Goal: Task Accomplishment & Management: Manage account settings

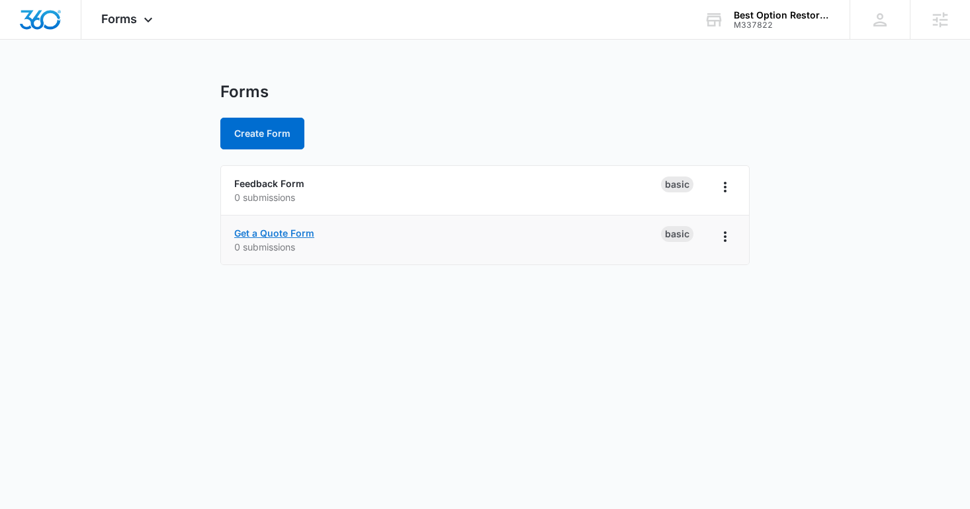
click at [310, 230] on link "Get a Quote Form" at bounding box center [274, 233] width 80 height 11
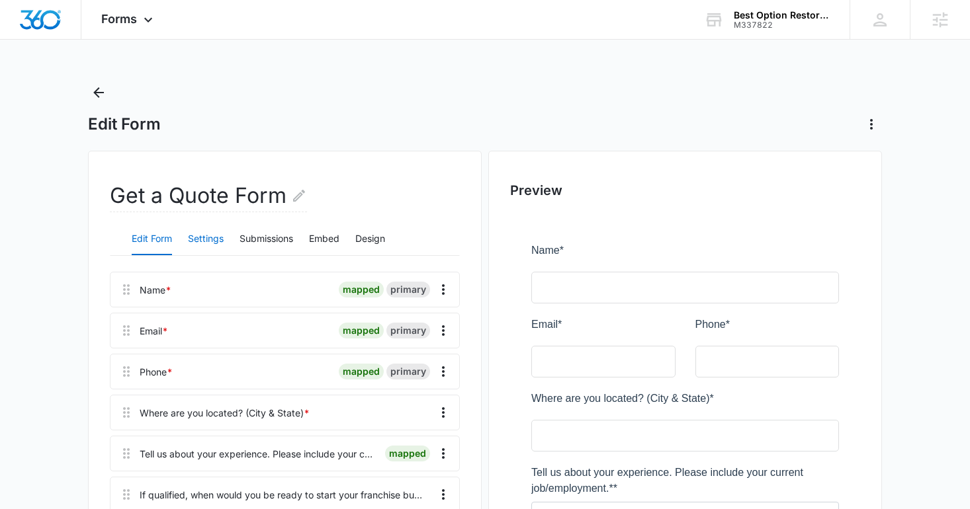
click at [214, 237] on button "Settings" at bounding box center [206, 240] width 36 height 32
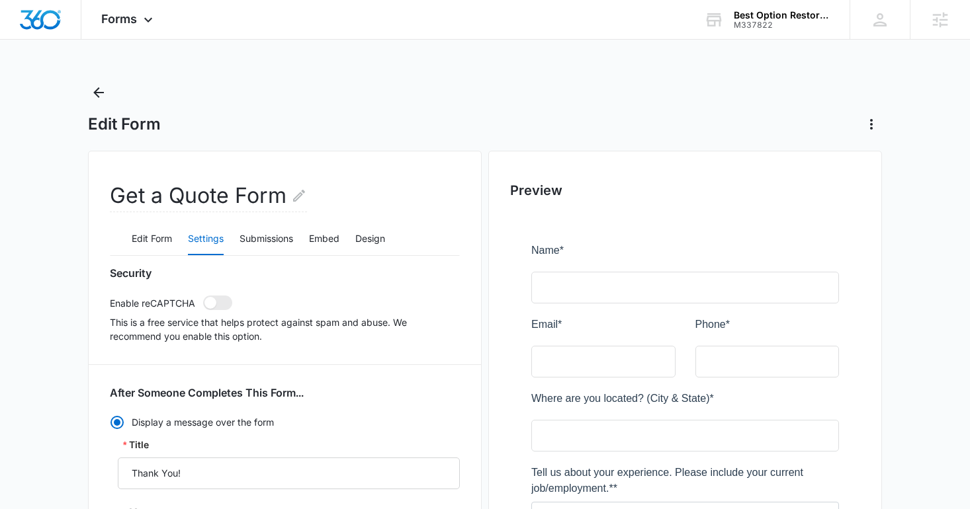
scroll to position [460, 0]
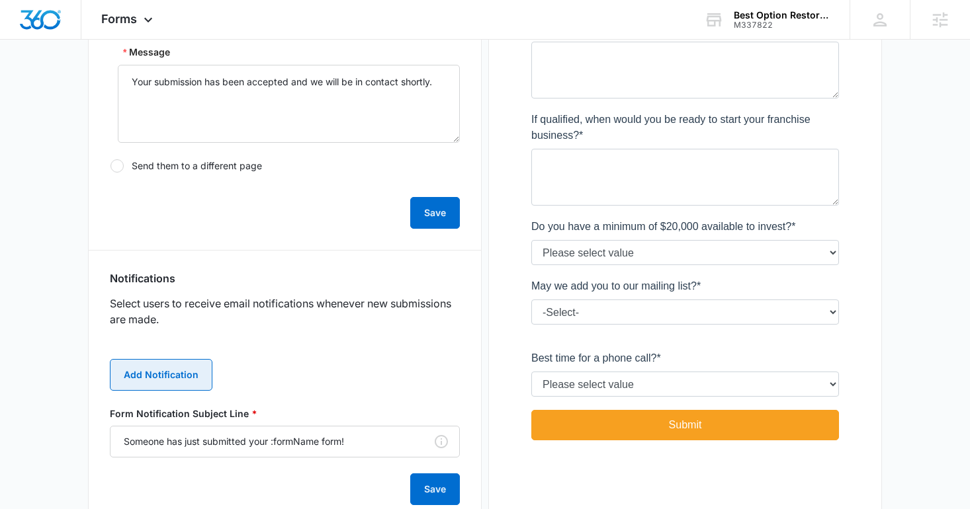
click at [183, 372] on button "Add Notification" at bounding box center [161, 375] width 103 height 32
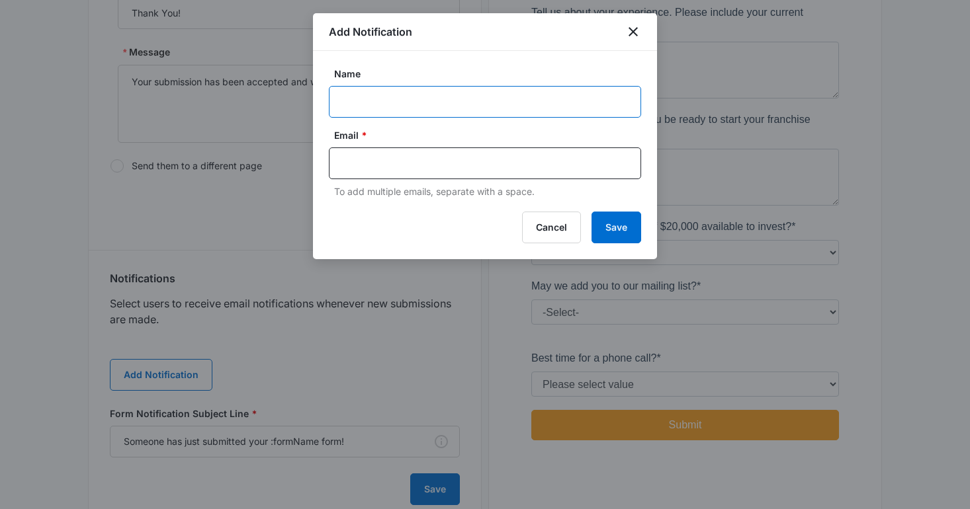
click at [370, 89] on input "Name" at bounding box center [485, 102] width 312 height 32
type input "Client Notification"
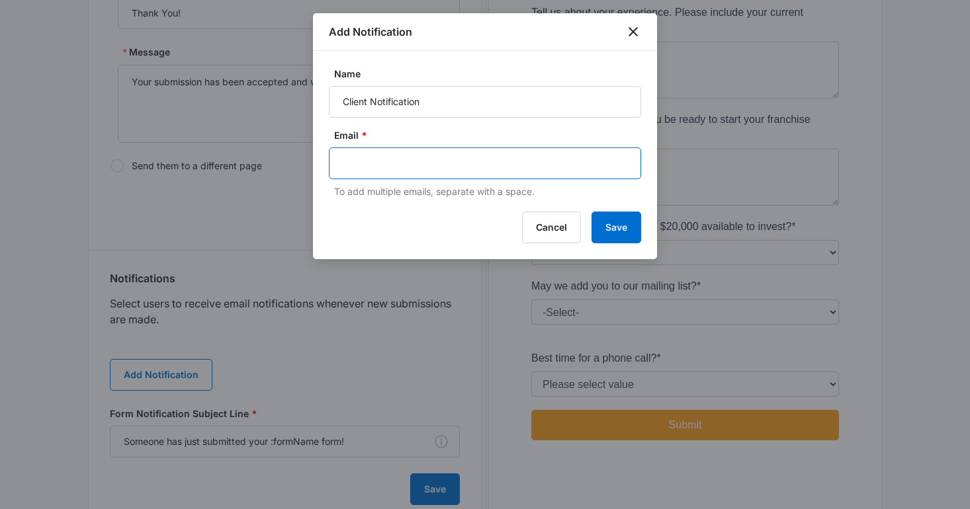
click at [402, 159] on input "text" at bounding box center [486, 163] width 287 height 20
type input "[PERSON_NAME][EMAIL_ADDRESS][DOMAIN_NAME]"
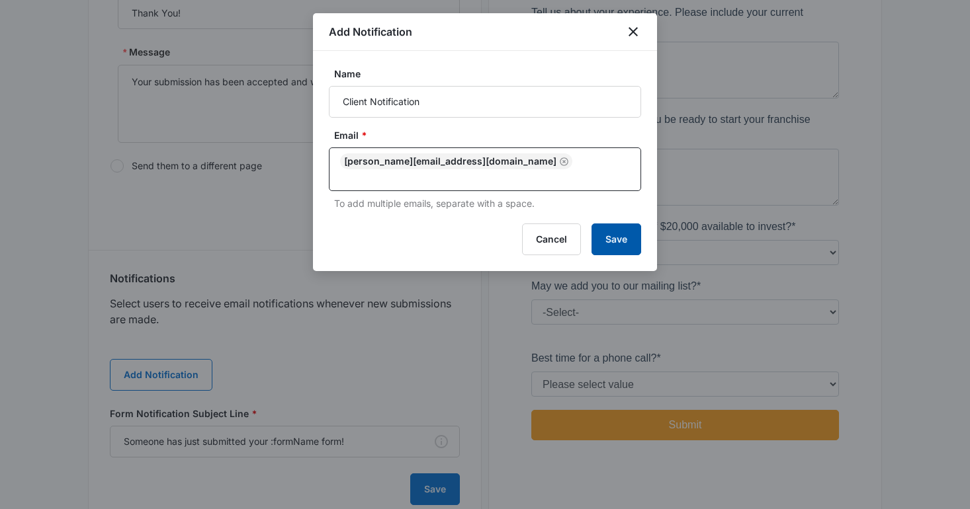
click at [611, 224] on button "Save" at bounding box center [616, 240] width 50 height 32
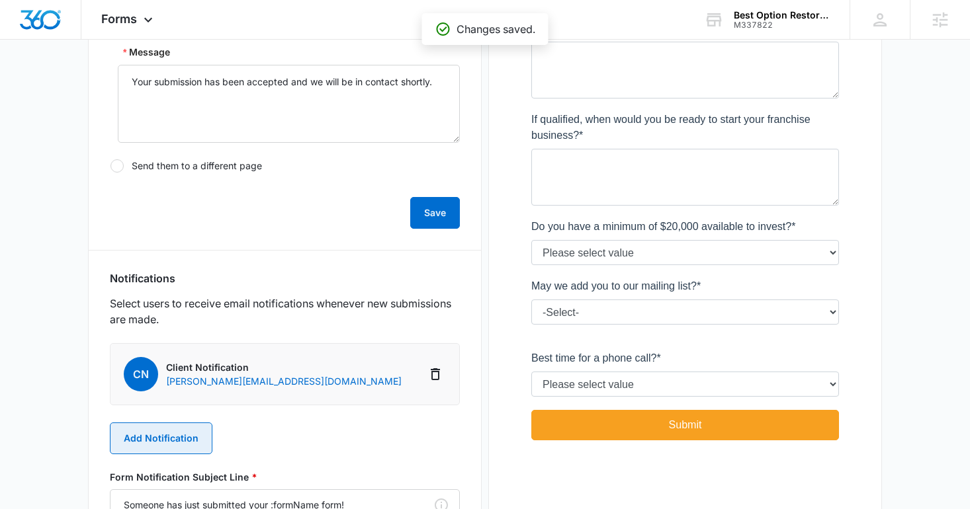
click at [195, 442] on button "Add Notification" at bounding box center [161, 439] width 103 height 32
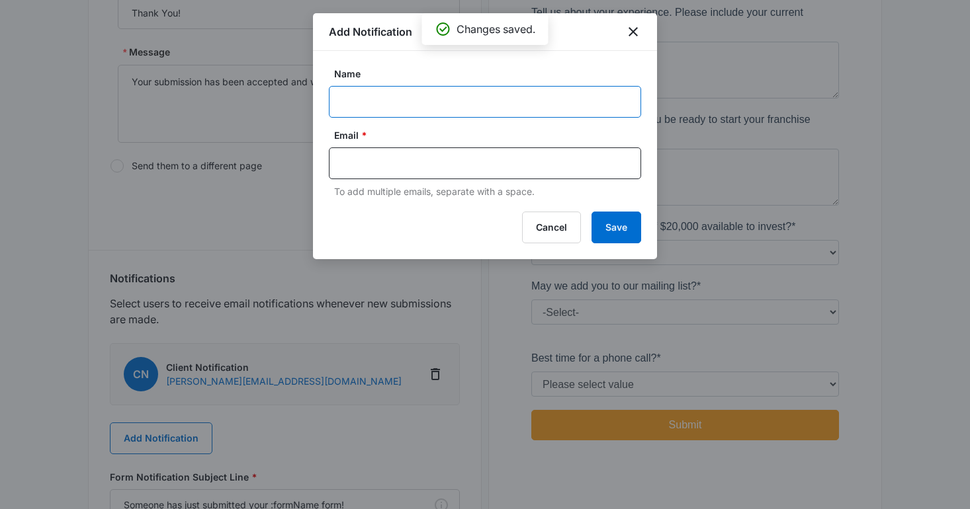
click at [364, 108] on input "Name" at bounding box center [485, 102] width 312 height 32
type input "Client Notification"
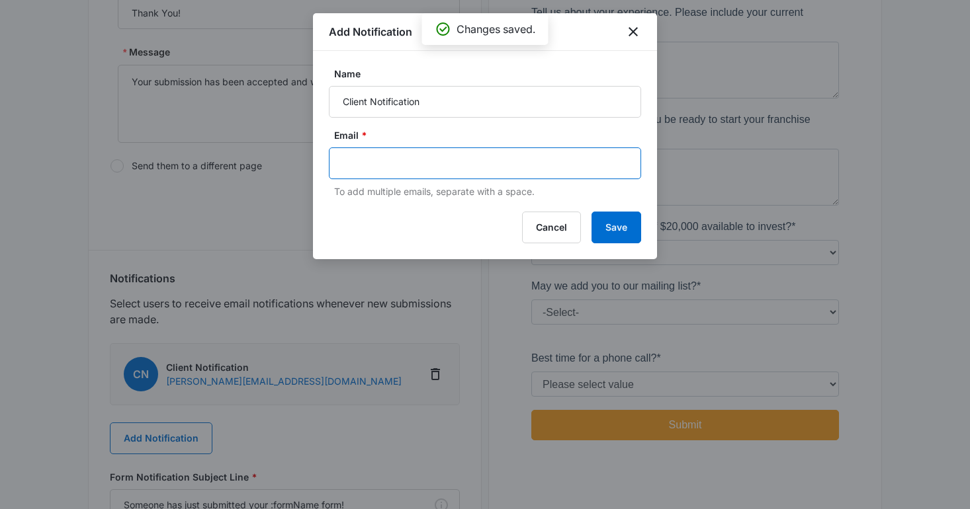
click at [404, 160] on input "text" at bounding box center [486, 163] width 287 height 20
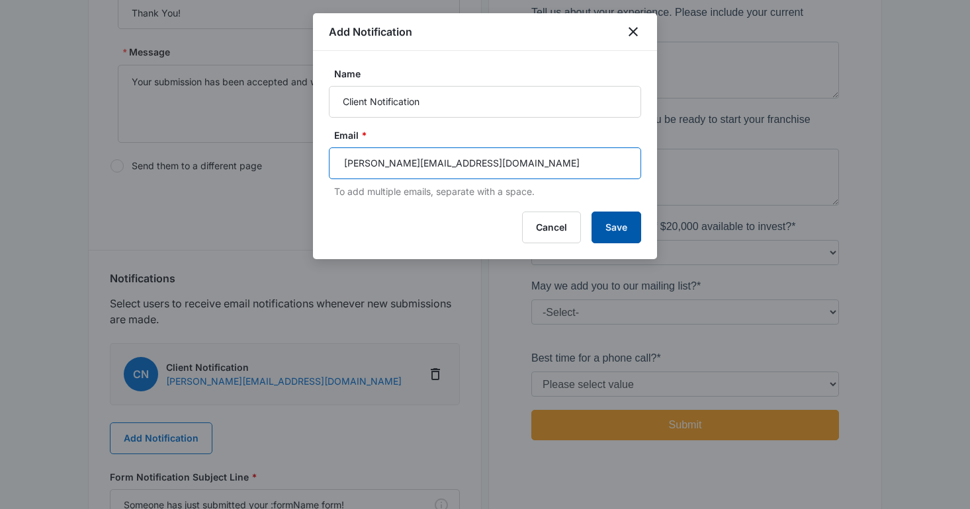
type input "[PERSON_NAME][EMAIL_ADDRESS][DOMAIN_NAME]"
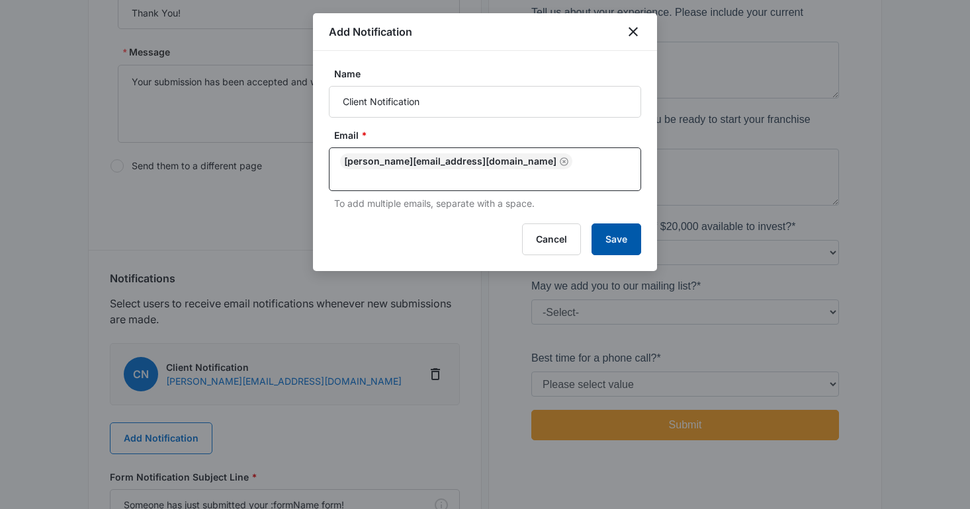
click at [617, 226] on button "Save" at bounding box center [616, 240] width 50 height 32
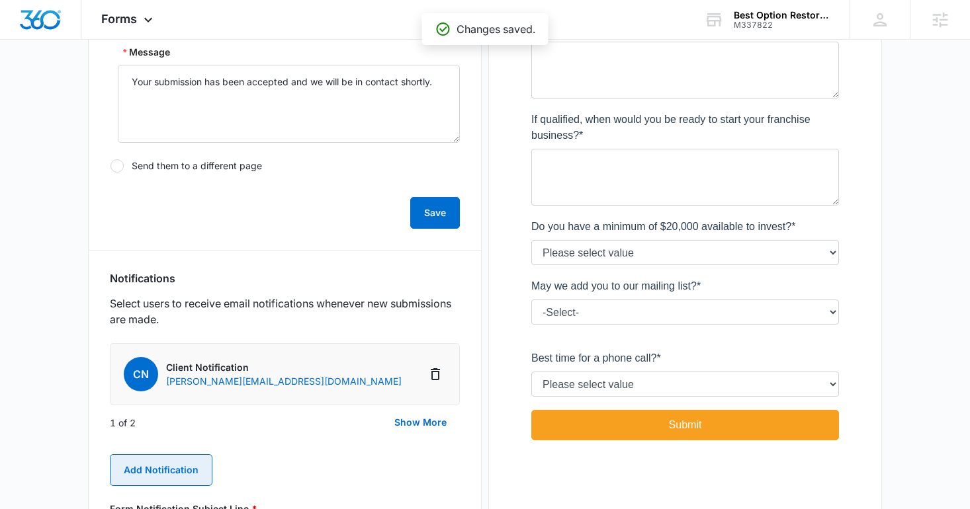
click at [177, 470] on button "Add Notification" at bounding box center [161, 470] width 103 height 32
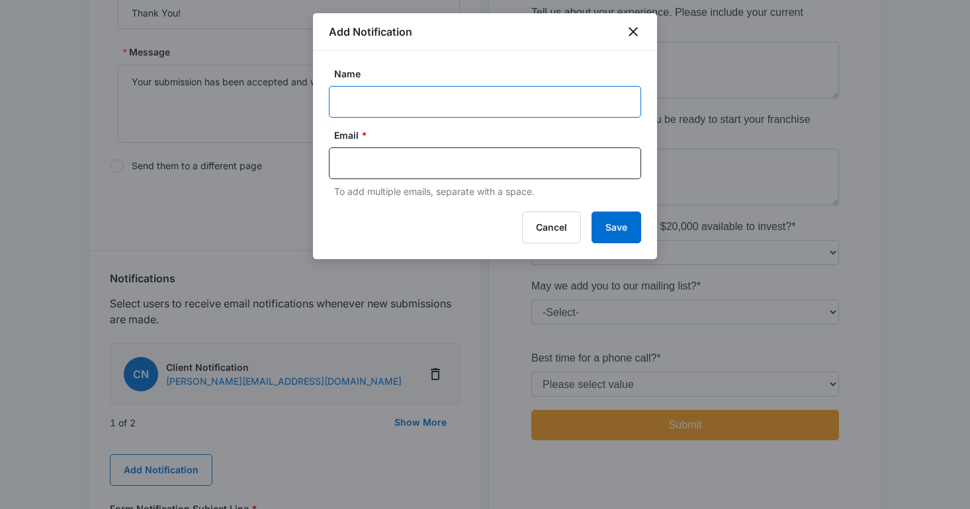
click at [416, 105] on input "Name" at bounding box center [485, 102] width 312 height 32
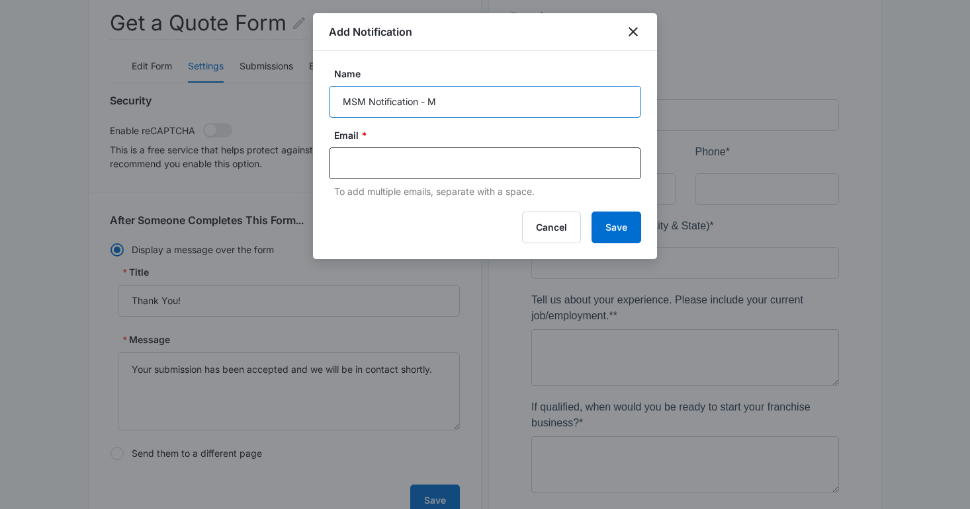
scroll to position [0, 0]
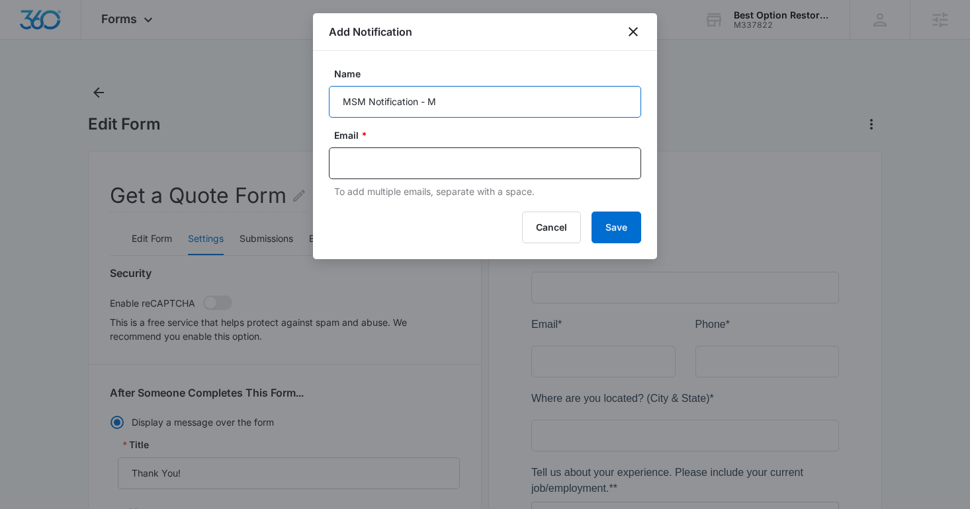
click at [484, 107] on input "MSM Notification - M" at bounding box center [485, 102] width 312 height 32
type input "MSM Notification - M337822 - BOR Franchise Marketing"
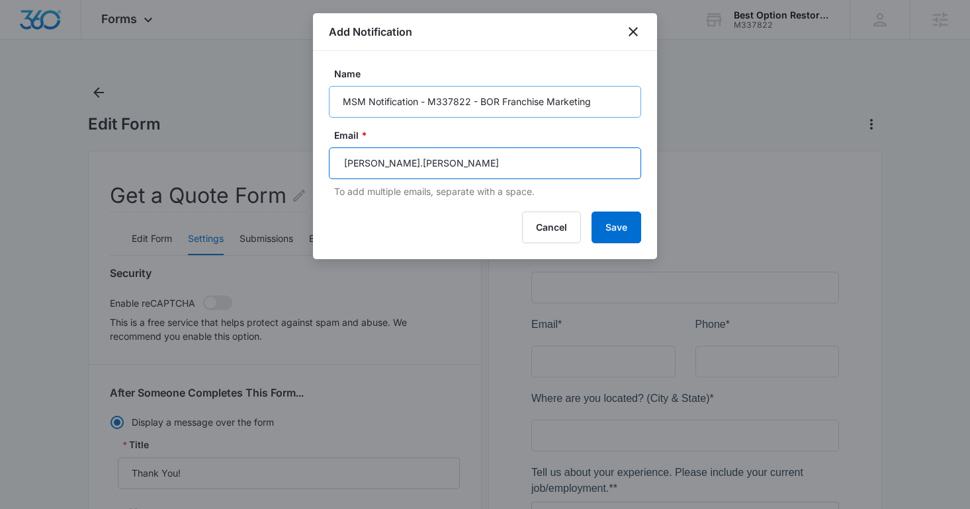
type input "[PERSON_NAME].[PERSON_NAME]."
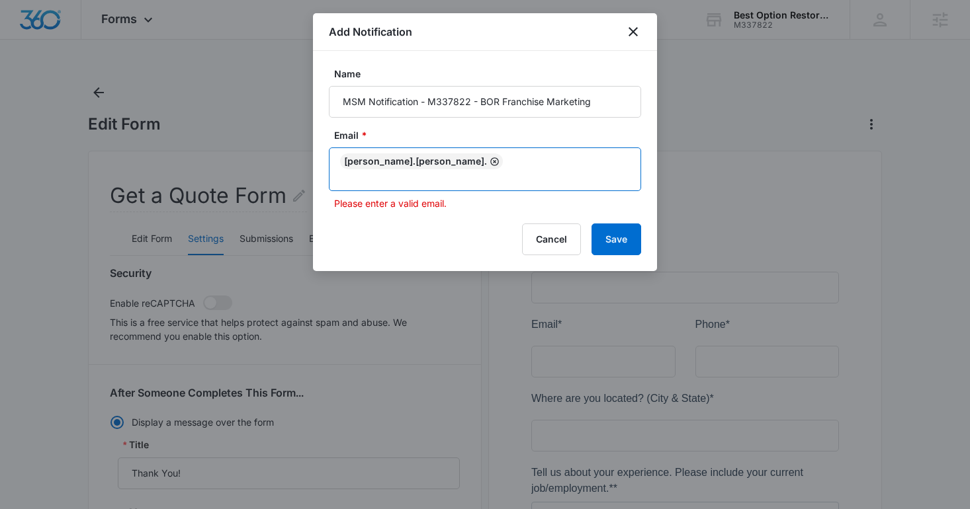
click at [490, 164] on icon "Remove" at bounding box center [495, 162] width 10 height 10
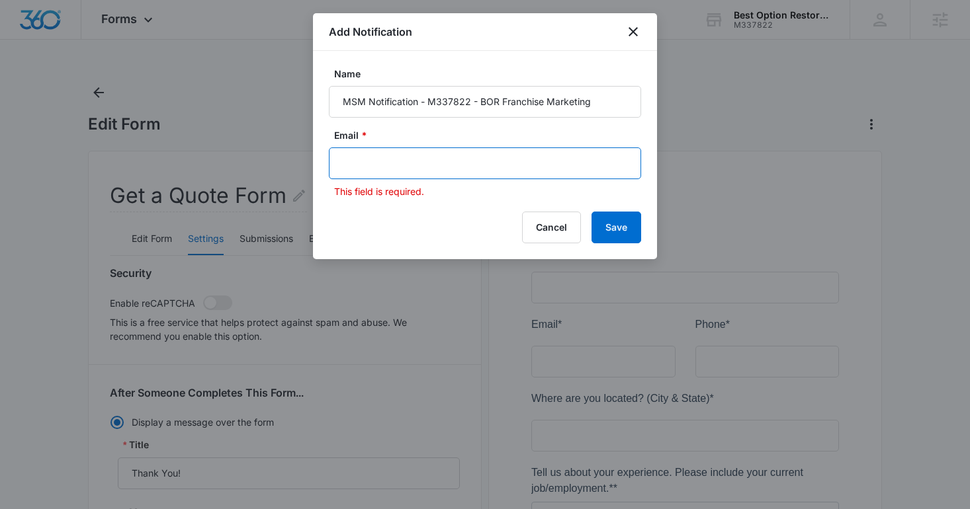
click at [430, 164] on input "text" at bounding box center [486, 163] width 287 height 20
type input "[PERSON_NAME][EMAIL_ADDRESS][DOMAIN_NAME]"
click at [620, 221] on button "Save" at bounding box center [616, 228] width 50 height 32
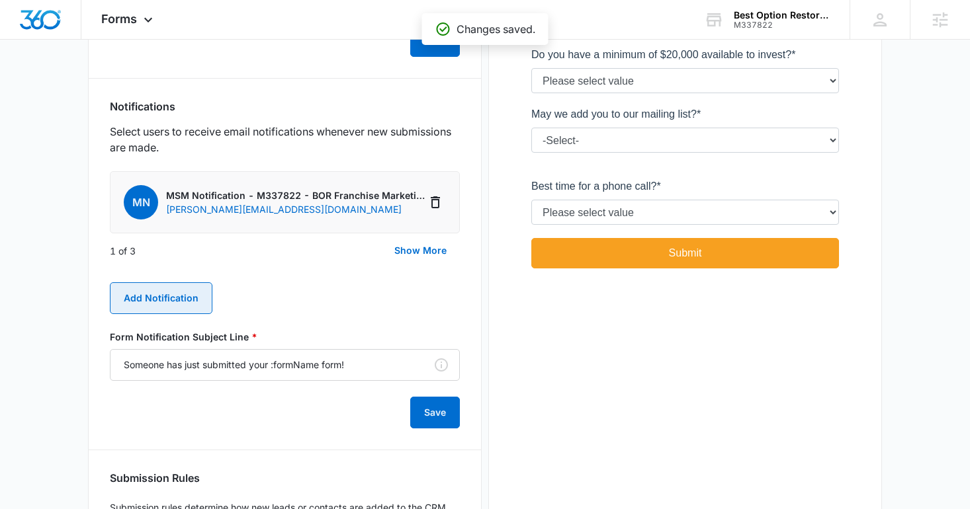
scroll to position [622, 0]
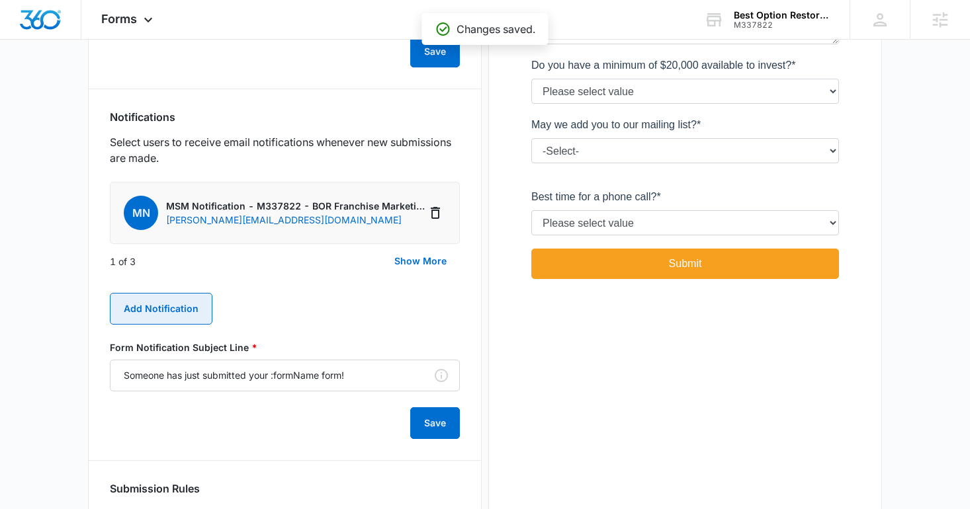
click at [187, 318] on button "Add Notification" at bounding box center [161, 309] width 103 height 32
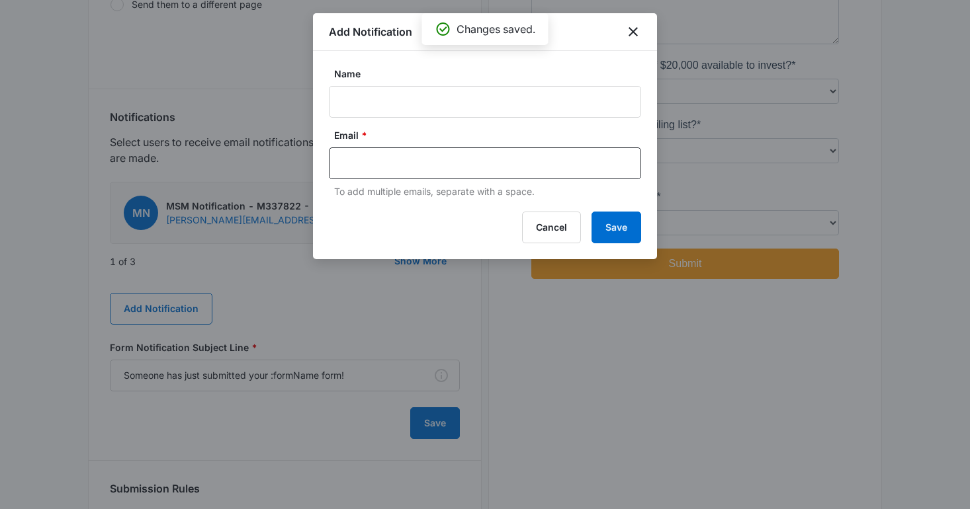
click at [493, 124] on form "Name Email * To add multiple emails, separate with a space." at bounding box center [485, 133] width 312 height 132
click at [470, 118] on form "Name Email * To add multiple emails, separate with a space." at bounding box center [485, 133] width 312 height 132
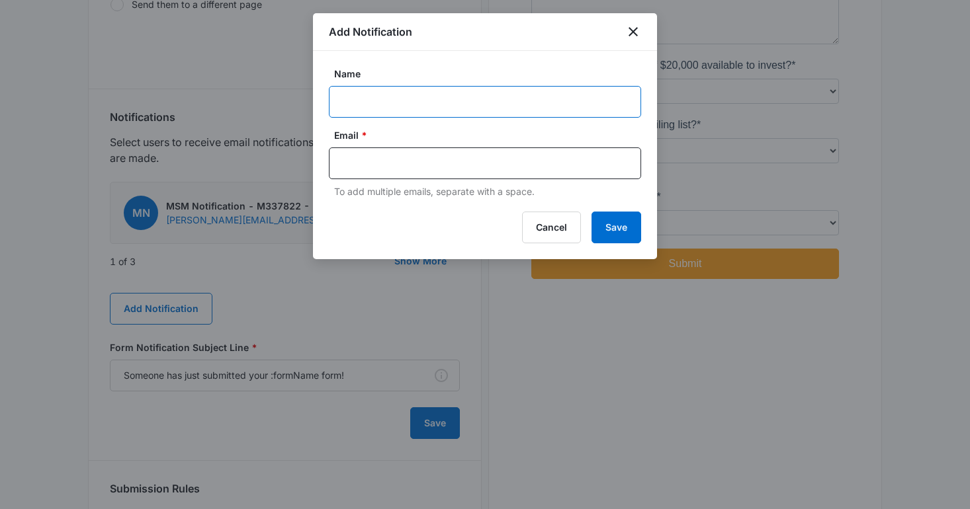
click at [453, 105] on input "Name" at bounding box center [485, 102] width 312 height 32
type input "MSM Notification - M337822 - BOR Franchise Marketing"
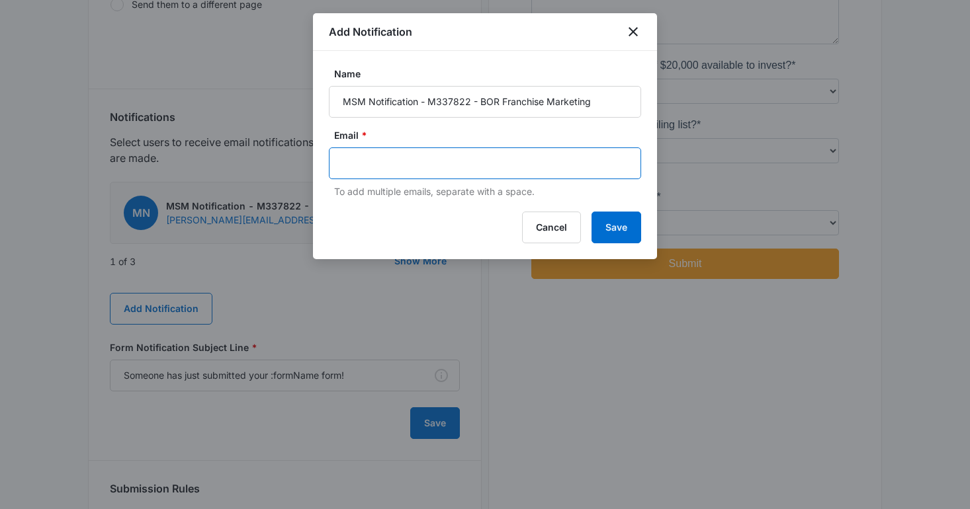
click at [463, 159] on input "text" at bounding box center [486, 163] width 287 height 20
type input "[PERSON_NAME][EMAIL_ADDRESS][DOMAIN_NAME]"
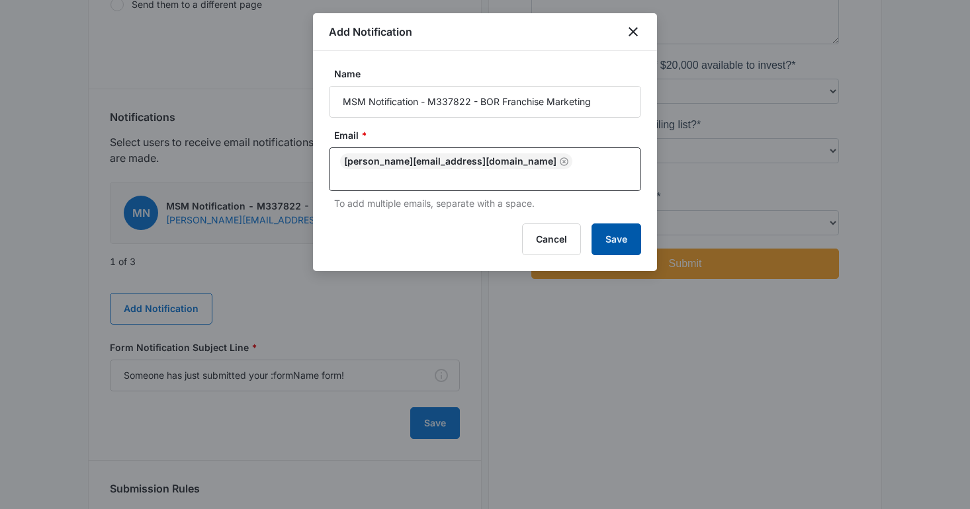
click at [613, 224] on button "Save" at bounding box center [616, 240] width 50 height 32
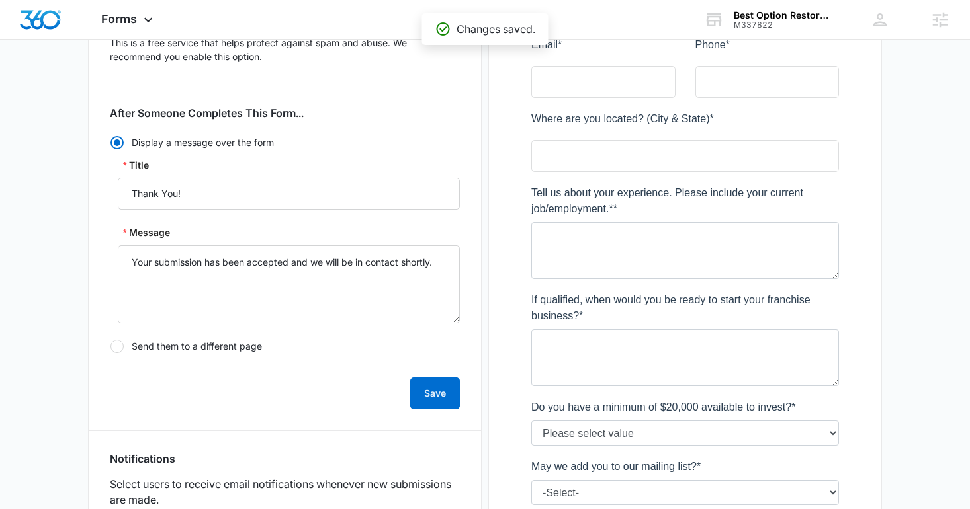
scroll to position [0, 0]
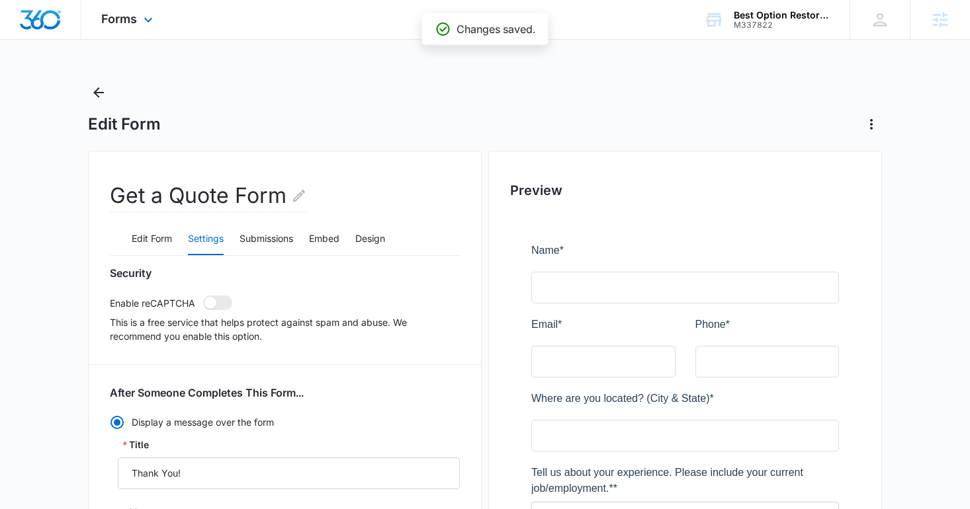
click at [122, 28] on div "Forms Apps Reputation Websites Forms CRM Email Social Shop Content Ads Intellig…" at bounding box center [128, 19] width 95 height 39
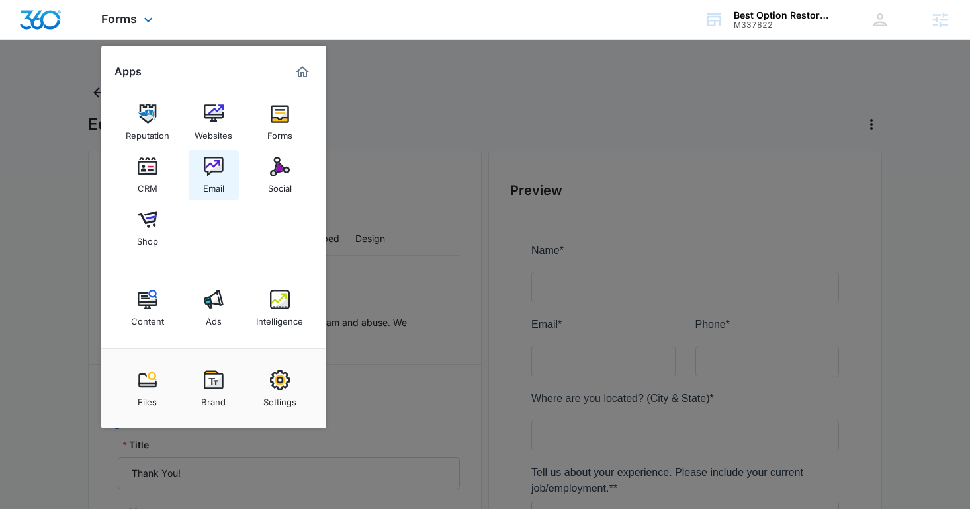
click at [222, 183] on div "Email" at bounding box center [213, 185] width 21 height 17
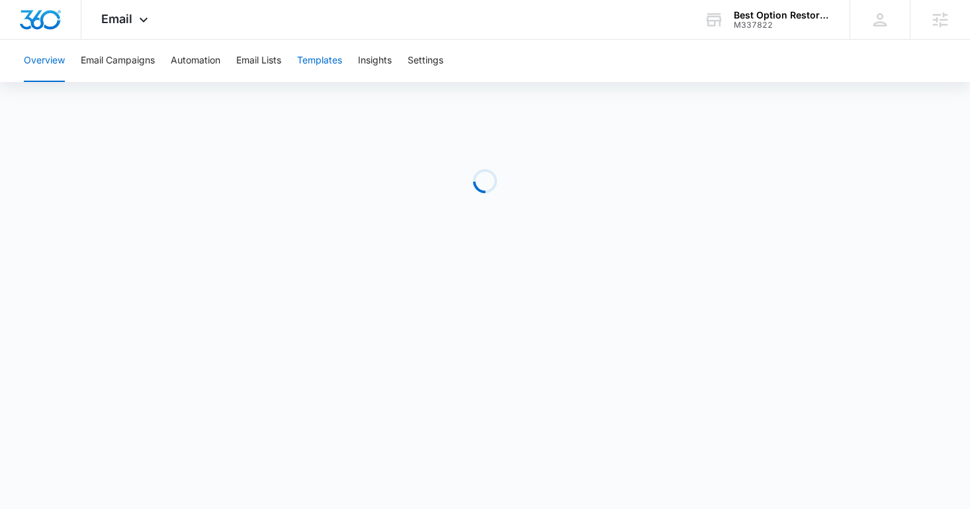
click at [316, 62] on button "Templates" at bounding box center [319, 61] width 45 height 42
click at [132, 23] on span "Email" at bounding box center [116, 19] width 31 height 14
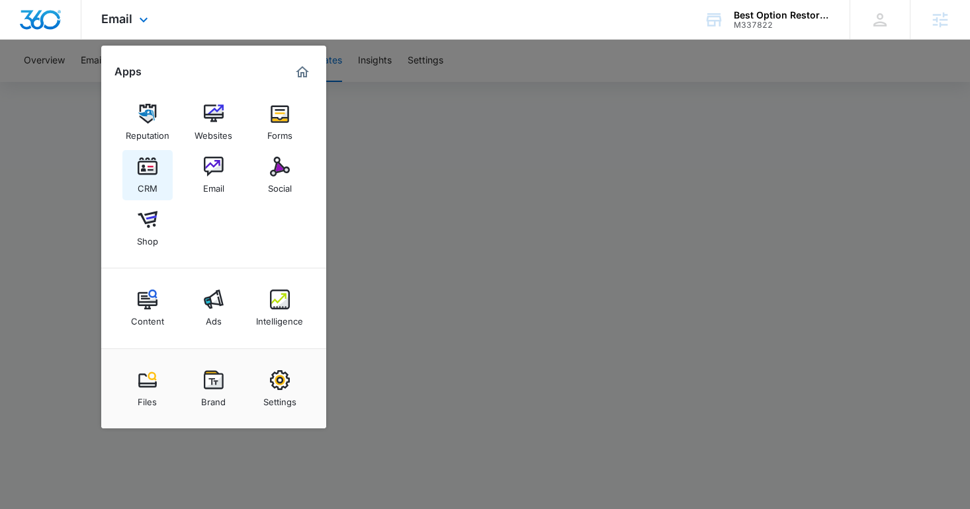
click at [145, 180] on div "CRM" at bounding box center [148, 185] width 20 height 17
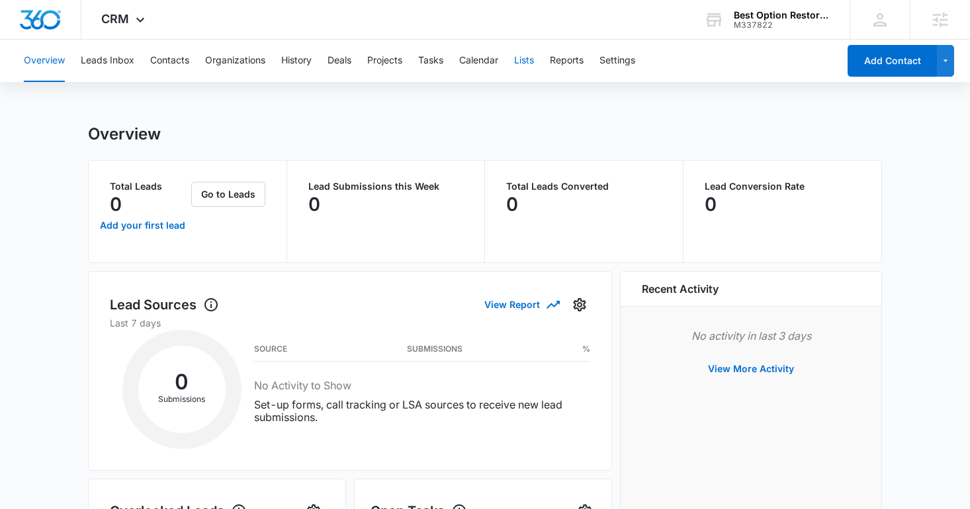
click at [534, 62] on button "Lists" at bounding box center [524, 61] width 20 height 42
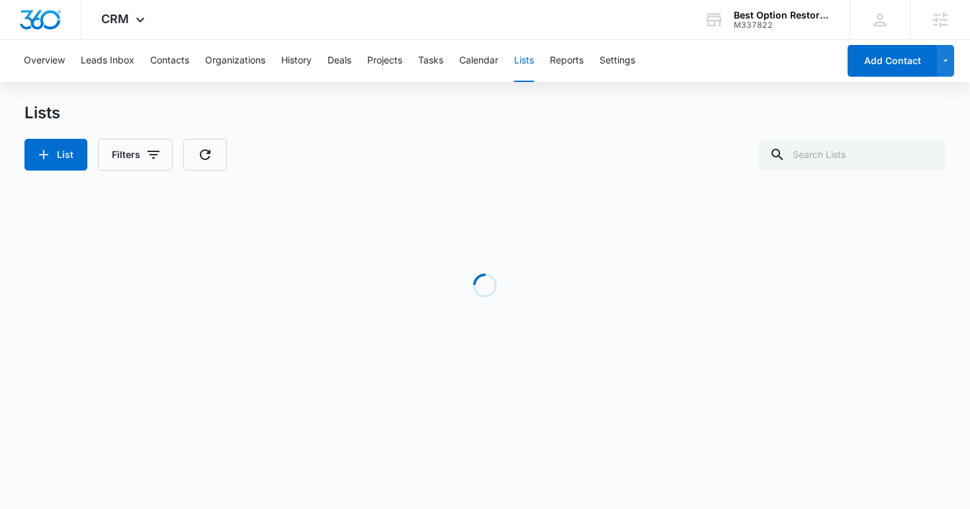
click at [641, 60] on div "Overview Leads Inbox Contacts Organizations History Deals Projects Tasks Calend…" at bounding box center [427, 61] width 822 height 42
click at [632, 60] on button "Settings" at bounding box center [617, 61] width 36 height 42
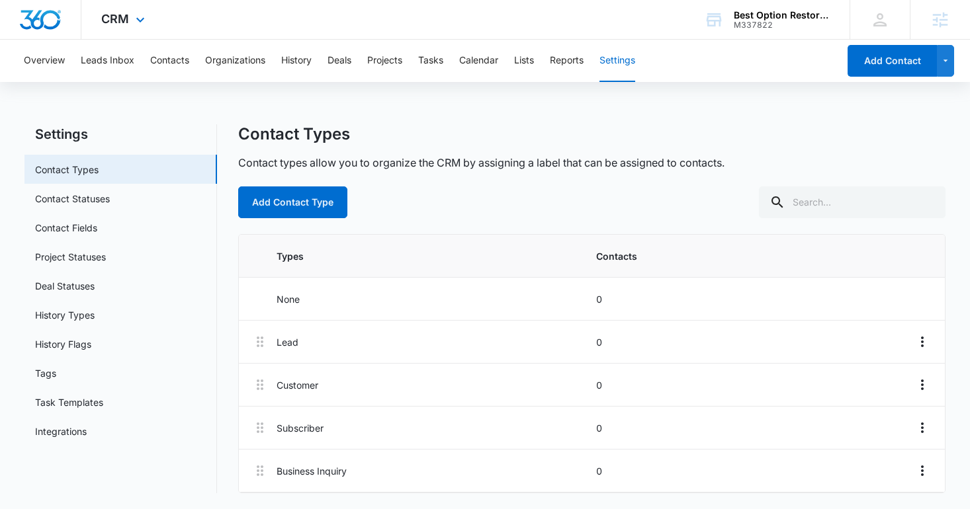
click at [95, 19] on div "CRM Apps Reputation Websites Forms CRM Email Social Shop Content Ads Intelligen…" at bounding box center [124, 19] width 87 height 39
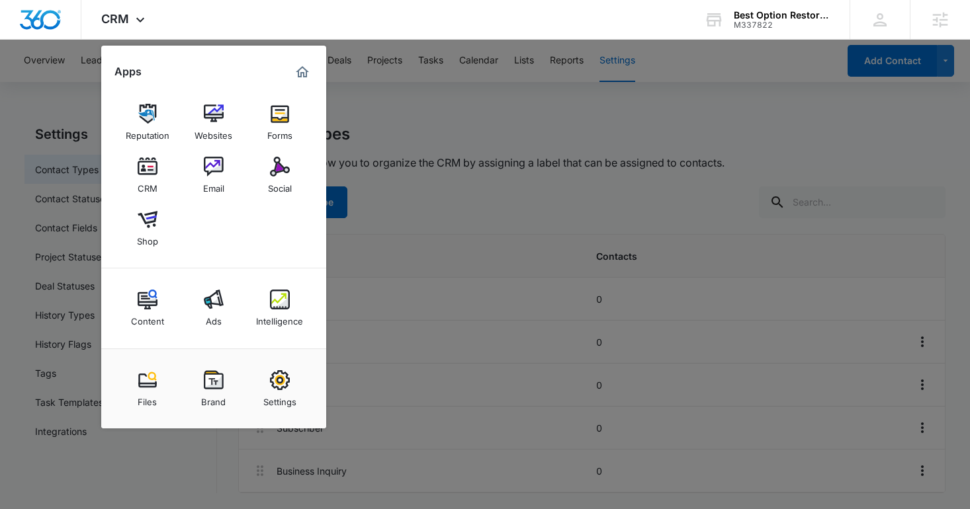
click at [551, 192] on div at bounding box center [485, 254] width 970 height 509
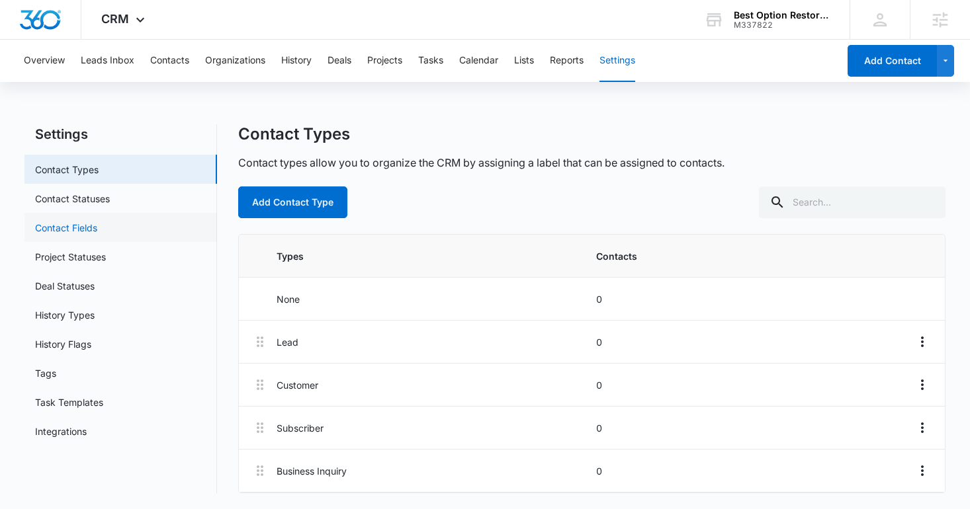
click at [97, 230] on link "Contact Fields" at bounding box center [66, 228] width 62 height 14
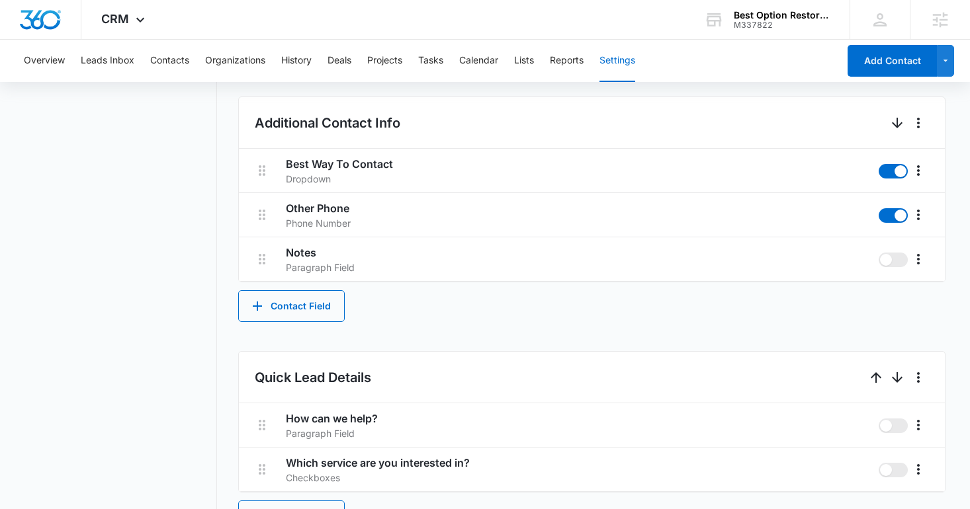
scroll to position [701, 0]
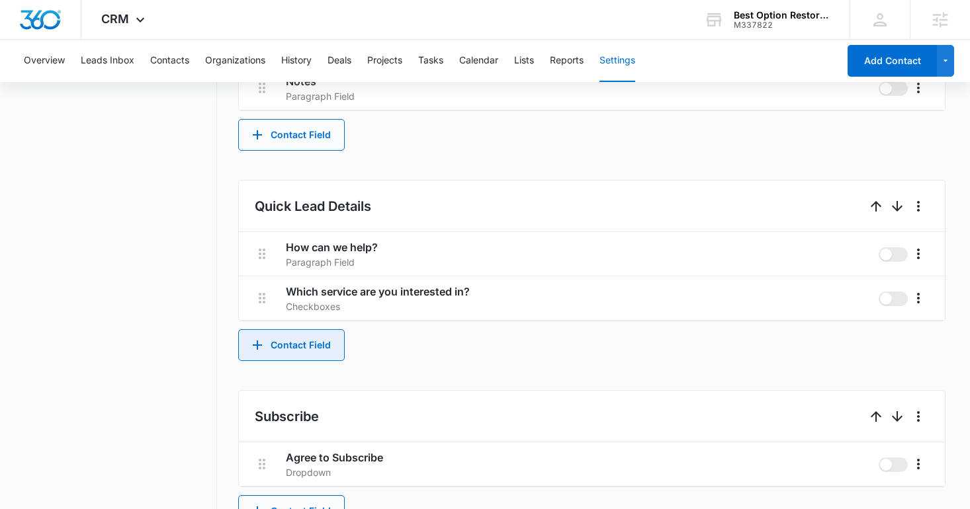
click at [321, 349] on button "Contact Field" at bounding box center [291, 345] width 107 height 32
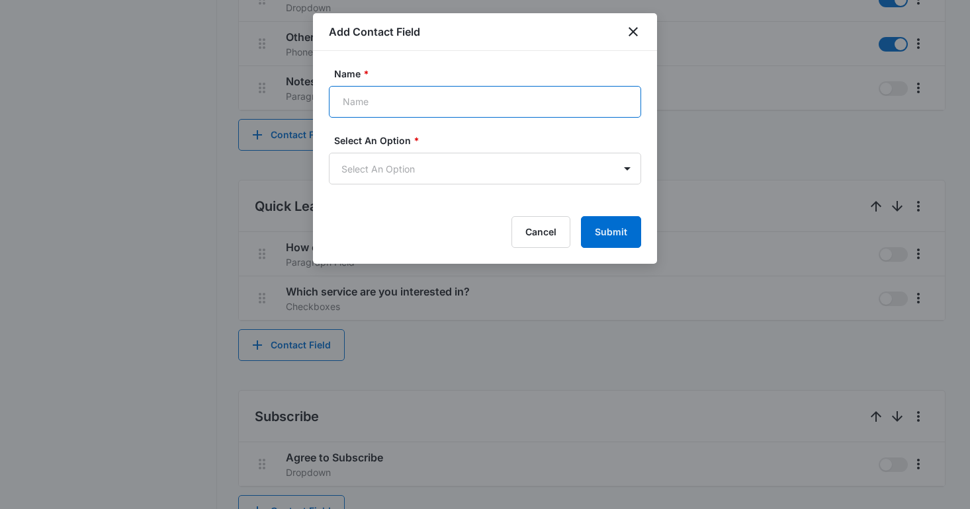
click at [384, 107] on input "Name *" at bounding box center [485, 102] width 312 height 32
paste input "Where are you located? (City & State)"
type input "Where are you located? (City & State)"
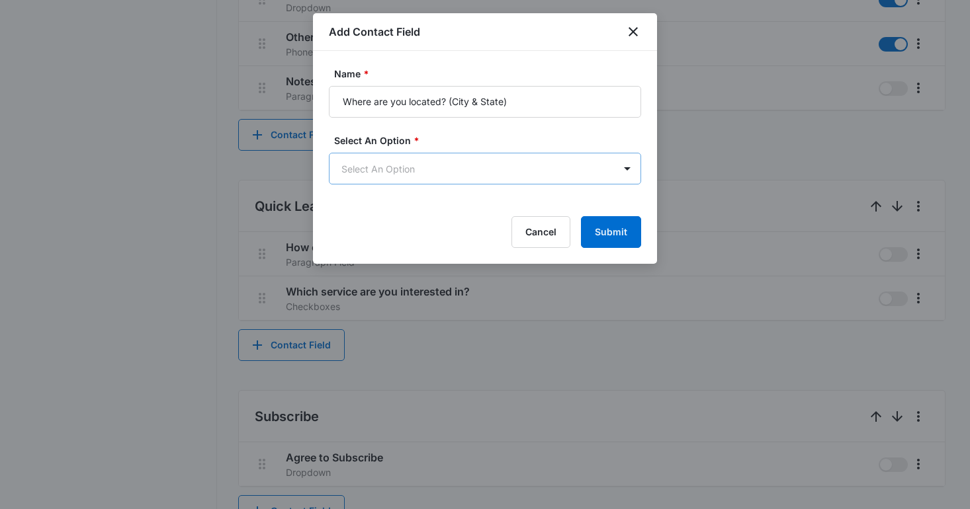
click at [390, 161] on body "CRM Apps Reputation Websites Forms CRM Email Social Shop Content Ads Intelligen…" at bounding box center [485, 48] width 970 height 1499
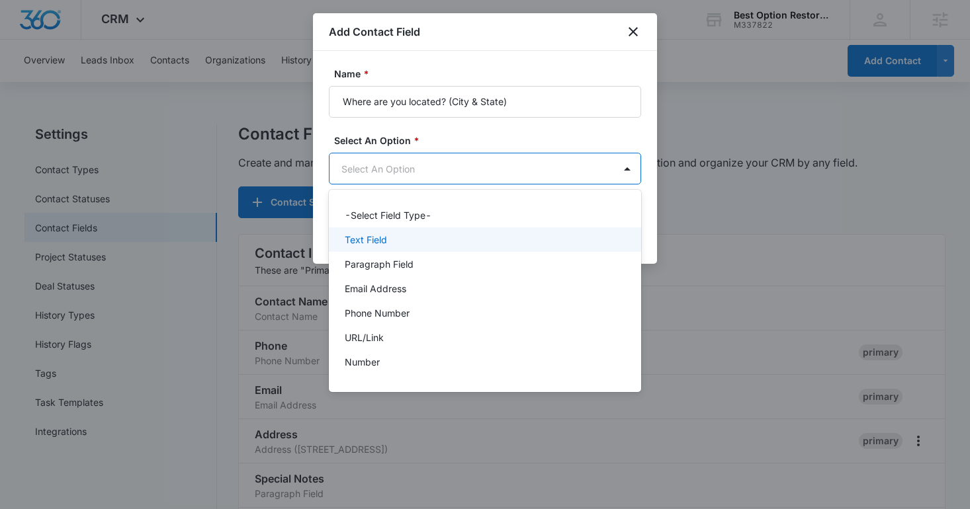
click at [390, 243] on div "Text Field" at bounding box center [484, 240] width 278 height 14
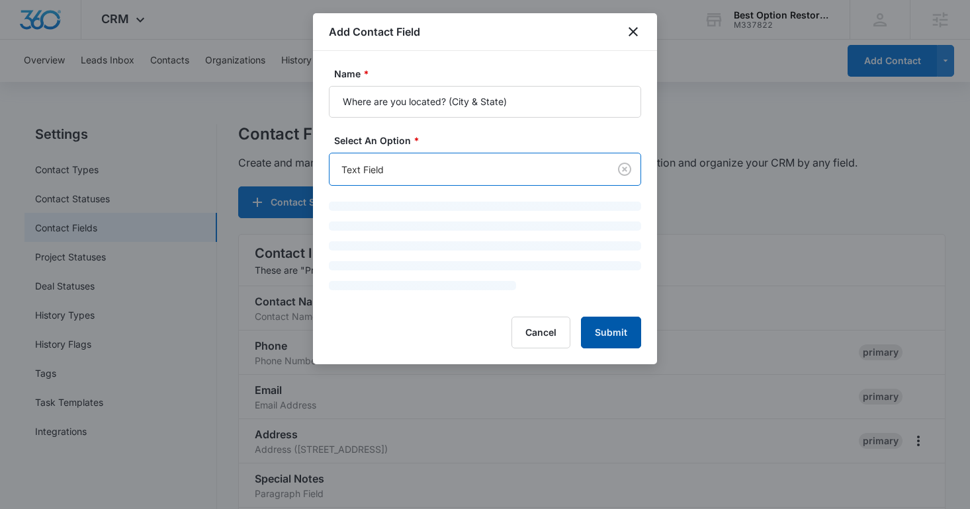
click at [602, 325] on form "Name * Where are you located? (City & State) Select An Option * option Text Fie…" at bounding box center [485, 208] width 312 height 282
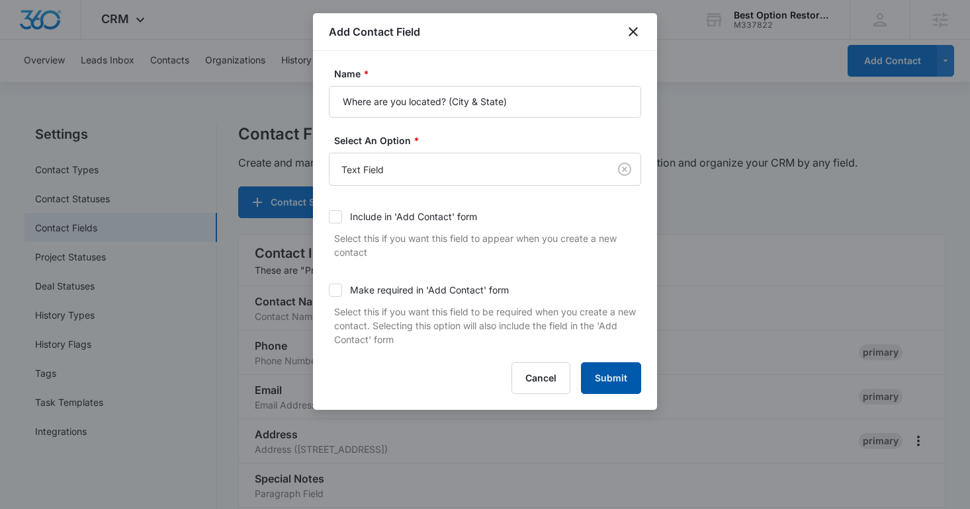
click at [618, 388] on button "Submit" at bounding box center [611, 379] width 60 height 32
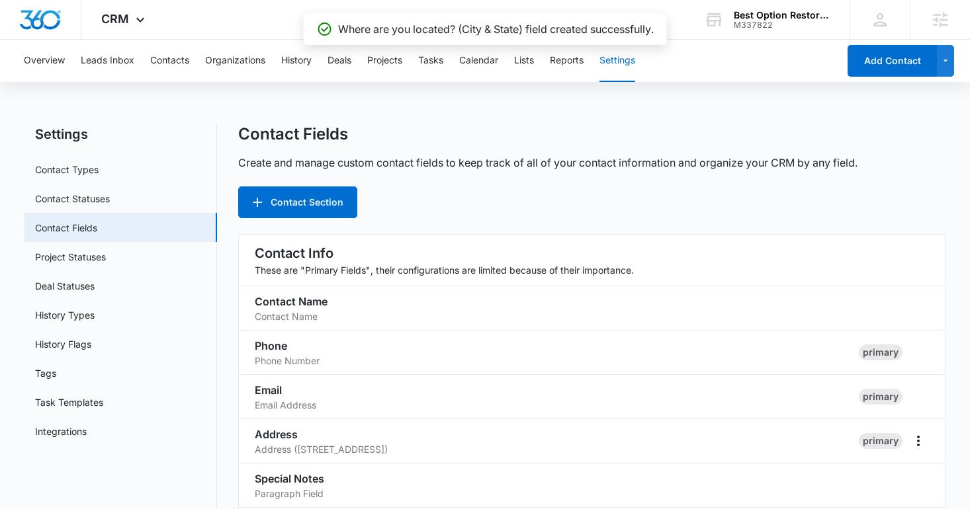
scroll to position [836, 0]
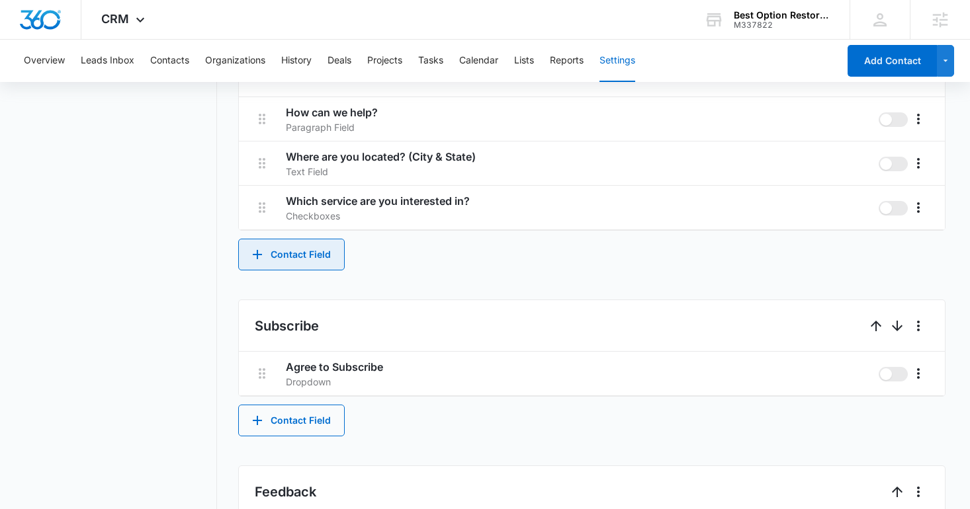
click at [314, 253] on button "Contact Field" at bounding box center [291, 255] width 107 height 32
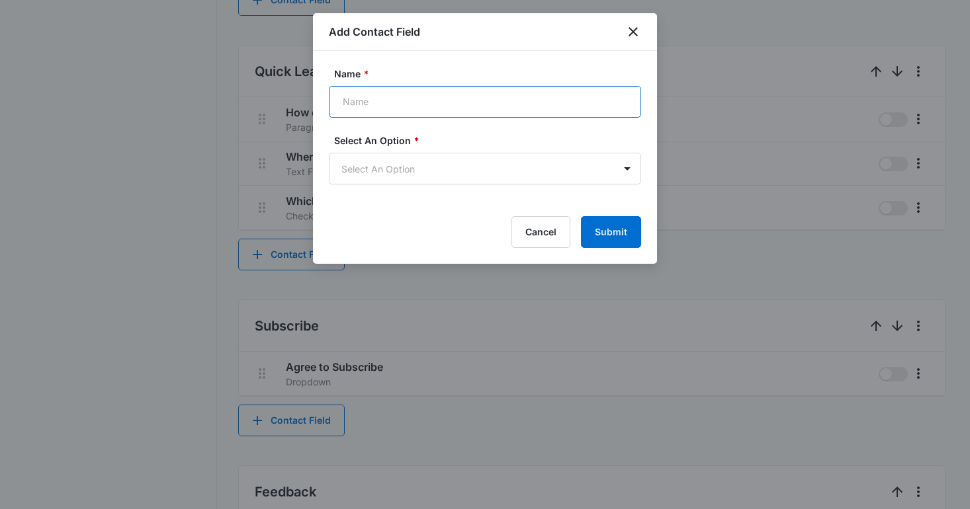
click at [441, 89] on input "Name *" at bounding box center [485, 102] width 312 height 32
paste input "Tell us about your experience. Please include your current job/employment."
type input "Tell us about your experience. Please include your current job/employment."
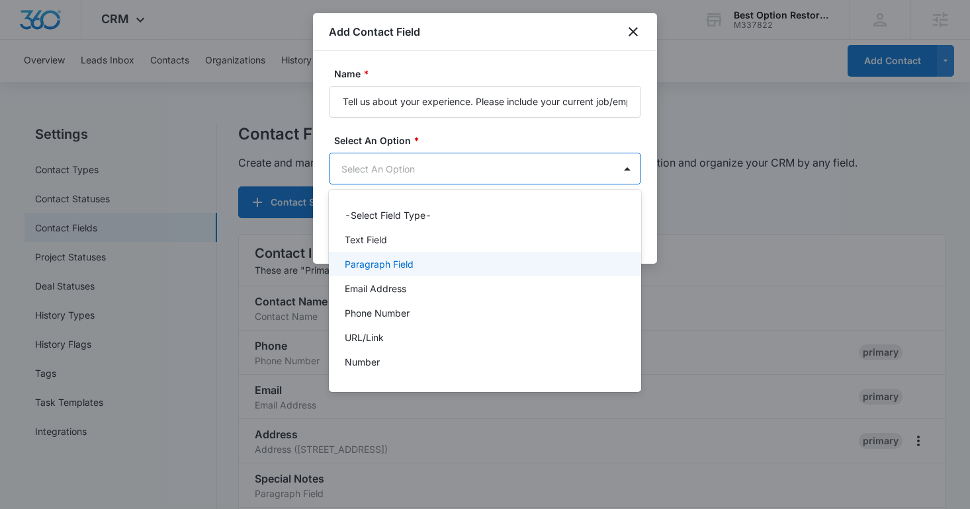
click at [398, 266] on p "Paragraph Field" at bounding box center [379, 264] width 69 height 14
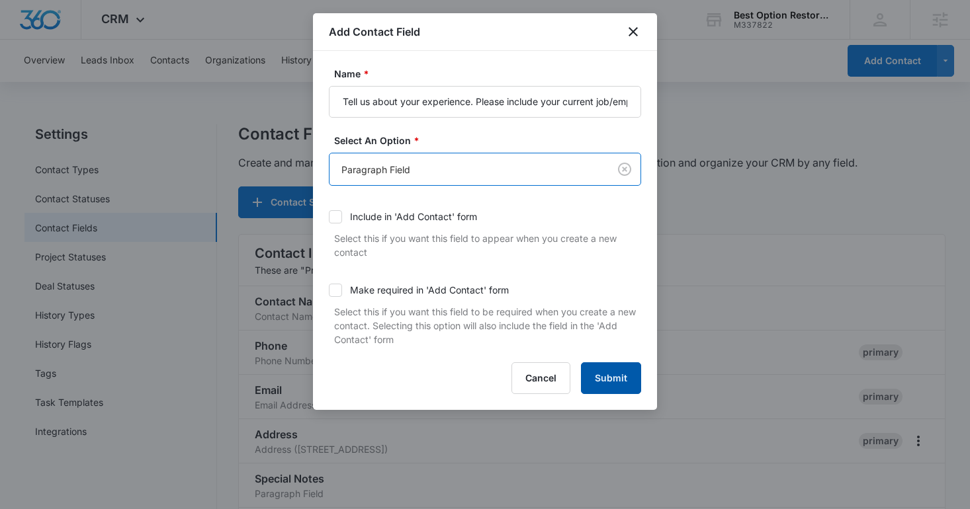
click at [607, 370] on button "Submit" at bounding box center [611, 379] width 60 height 32
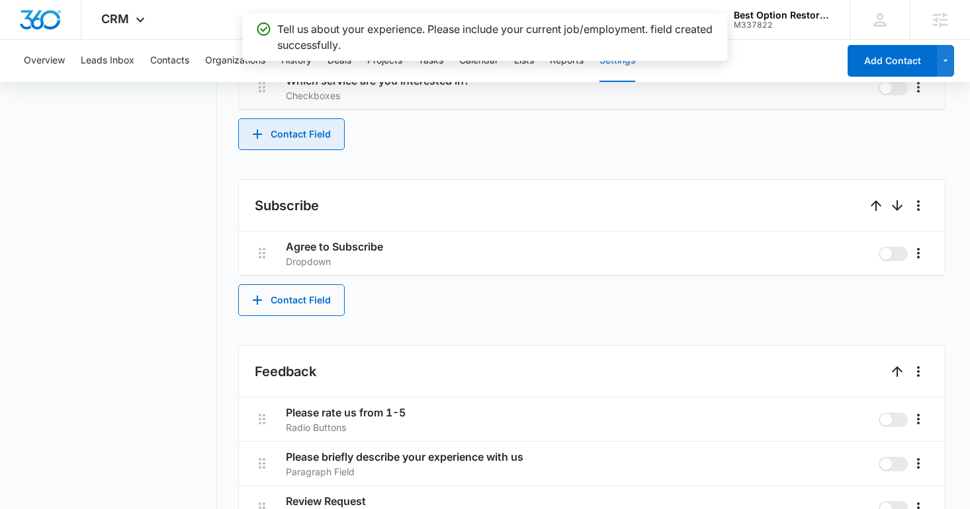
scroll to position [1025, 0]
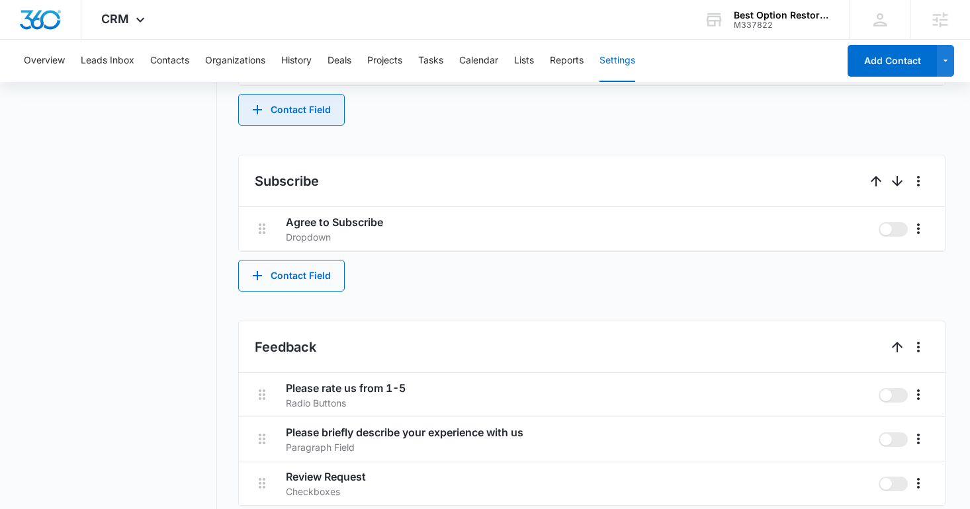
click at [312, 118] on button "Contact Field" at bounding box center [291, 110] width 107 height 32
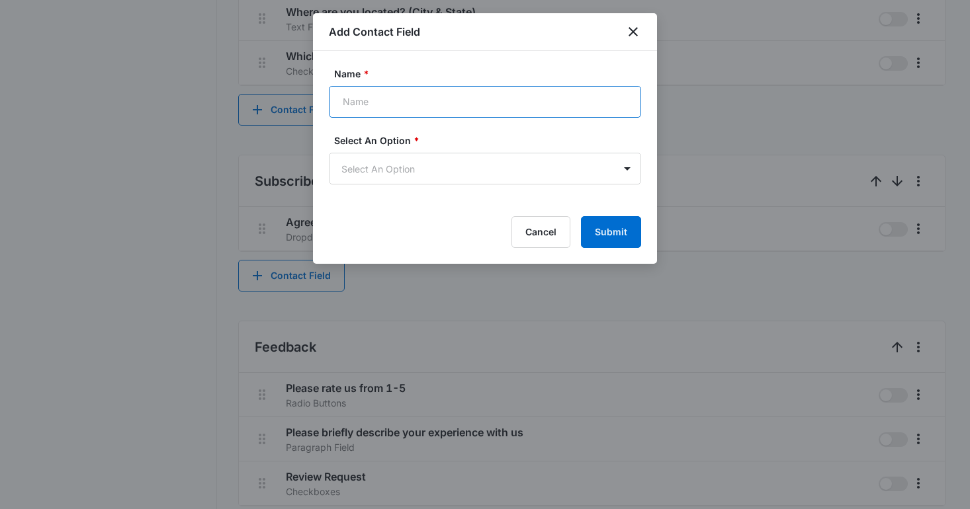
click at [396, 101] on input "Name *" at bounding box center [485, 102] width 312 height 32
paste input "If qualified, when would you be ready to start your franchise business?*"
type input "If qualified, when would you be ready to start your franchise business?*"
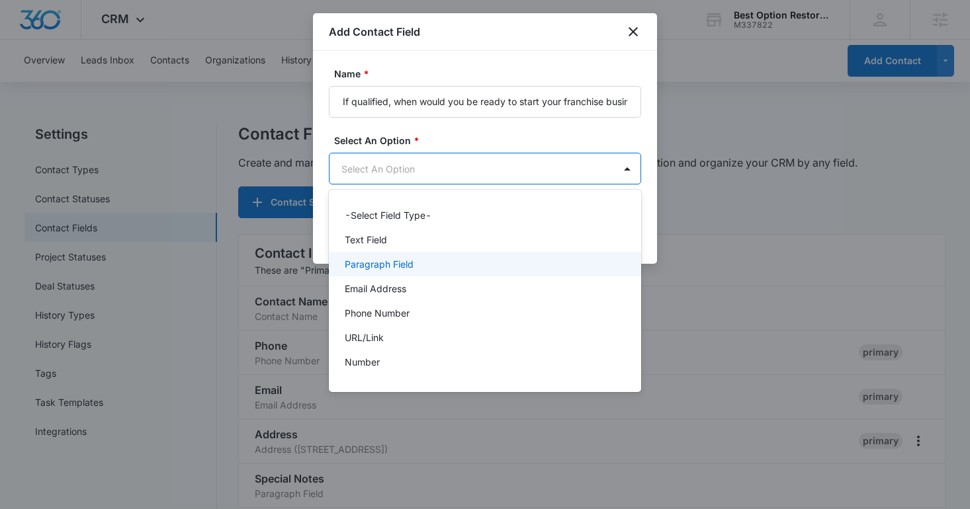
click at [393, 268] on p "Paragraph Field" at bounding box center [379, 264] width 69 height 14
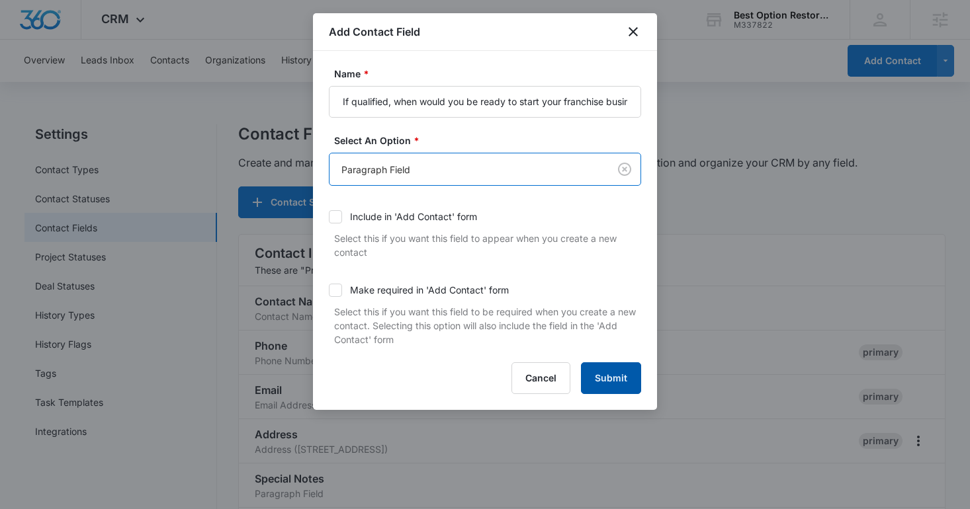
click at [615, 384] on button "Submit" at bounding box center [611, 379] width 60 height 32
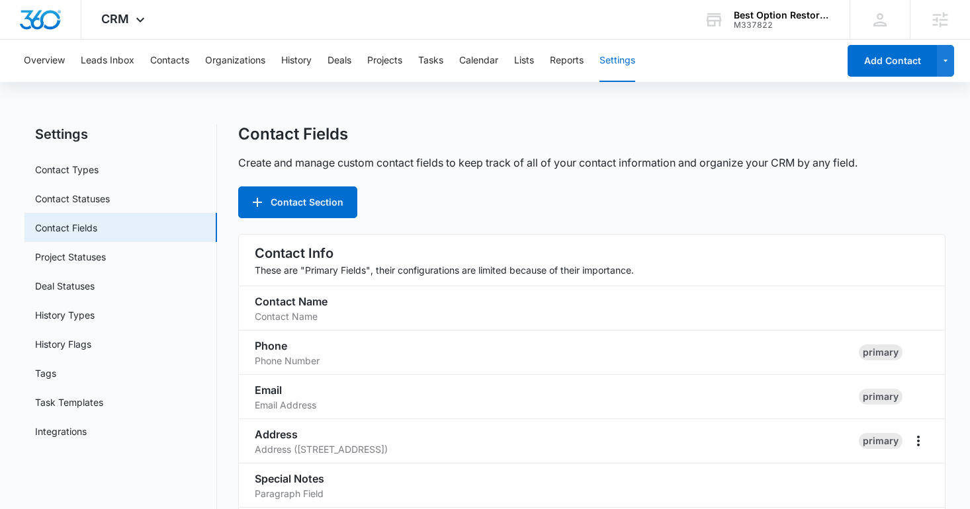
scroll to position [925, 0]
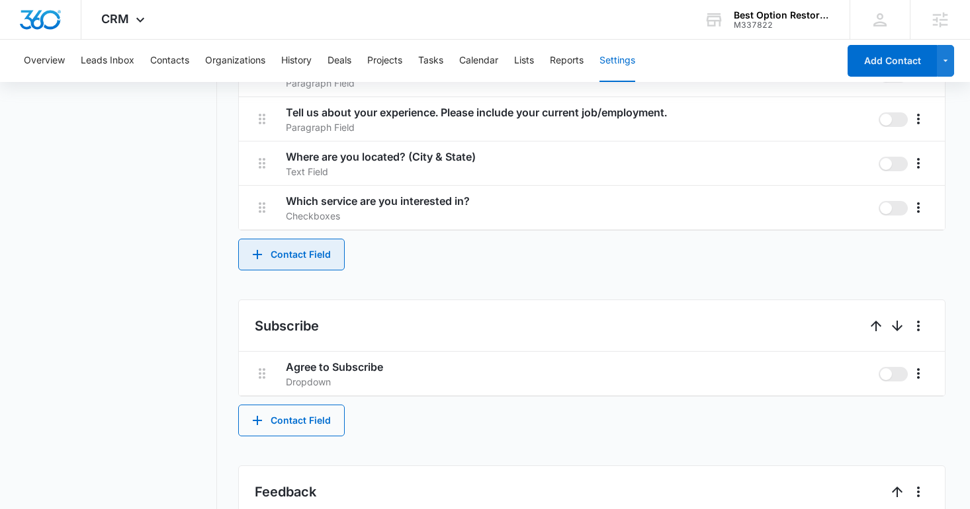
click at [305, 255] on button "Contact Field" at bounding box center [291, 255] width 107 height 32
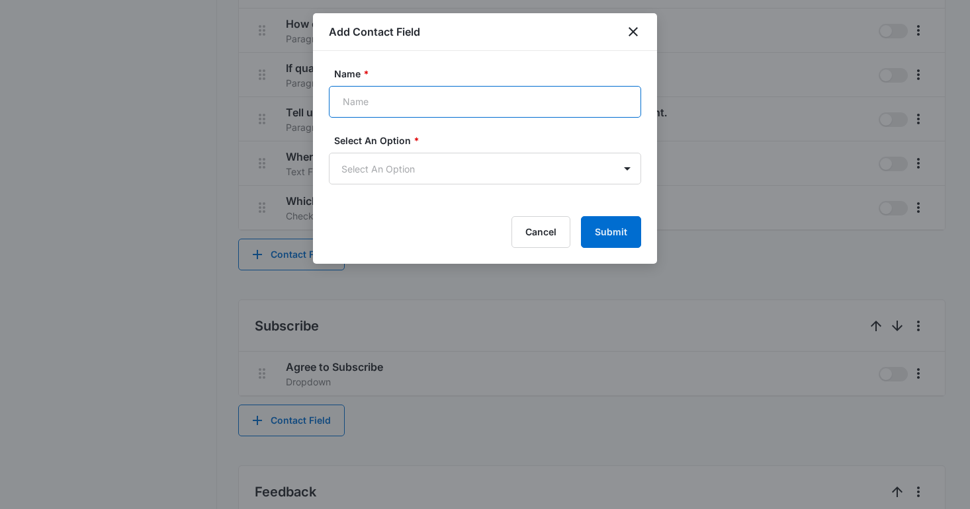
click at [411, 99] on input "Name *" at bounding box center [485, 102] width 312 height 32
paste input "Do you have a minimum of $20,000 available to invest?*"
type input "Do you have a minimum of $20,000 available to invest?*"
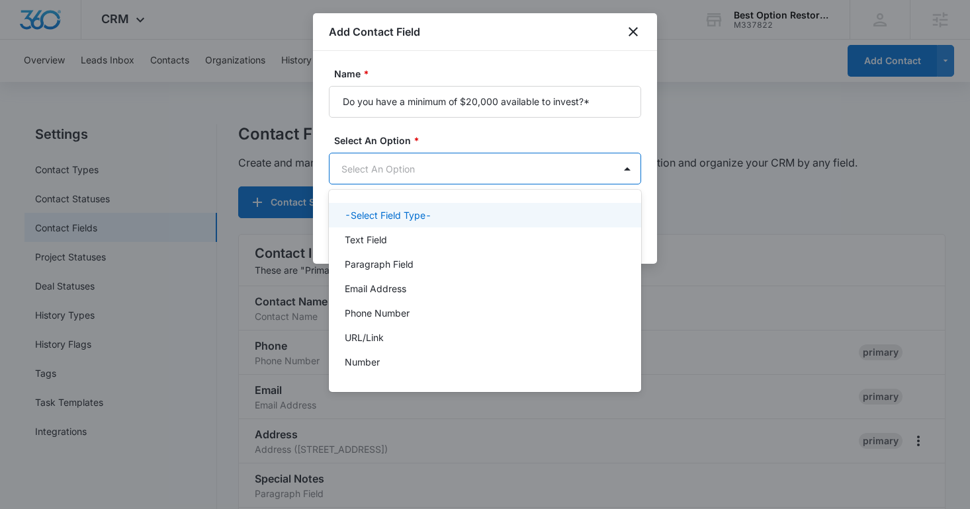
scroll to position [0, 0]
click at [435, 165] on body "CRM Apps Reputation Websites Forms CRM Email Social Shop Content Ads Intelligen…" at bounding box center [485, 254] width 970 height 509
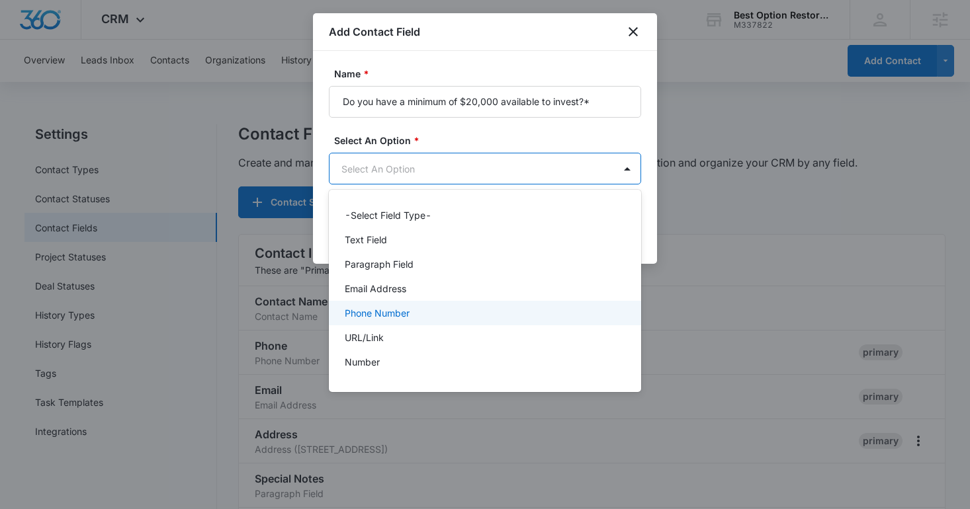
scroll to position [167, 0]
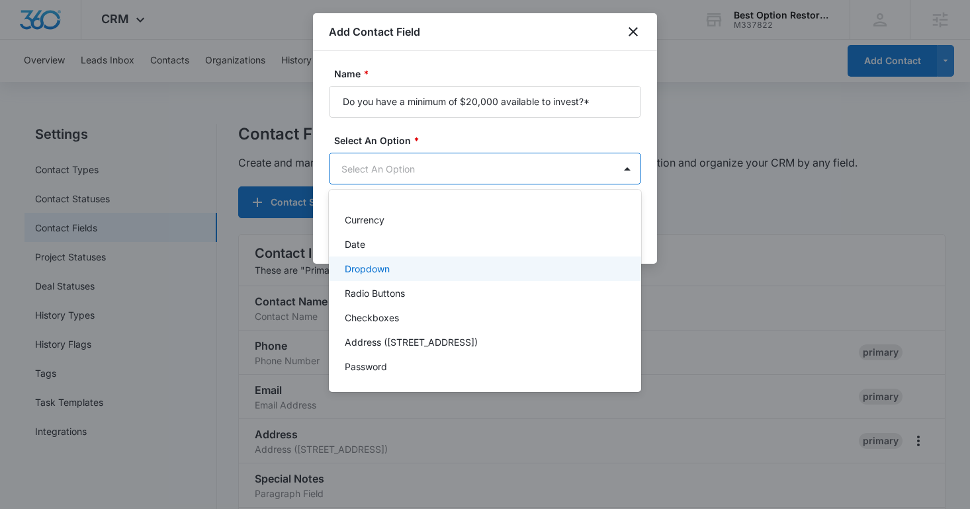
click at [398, 275] on div "Dropdown" at bounding box center [484, 269] width 278 height 14
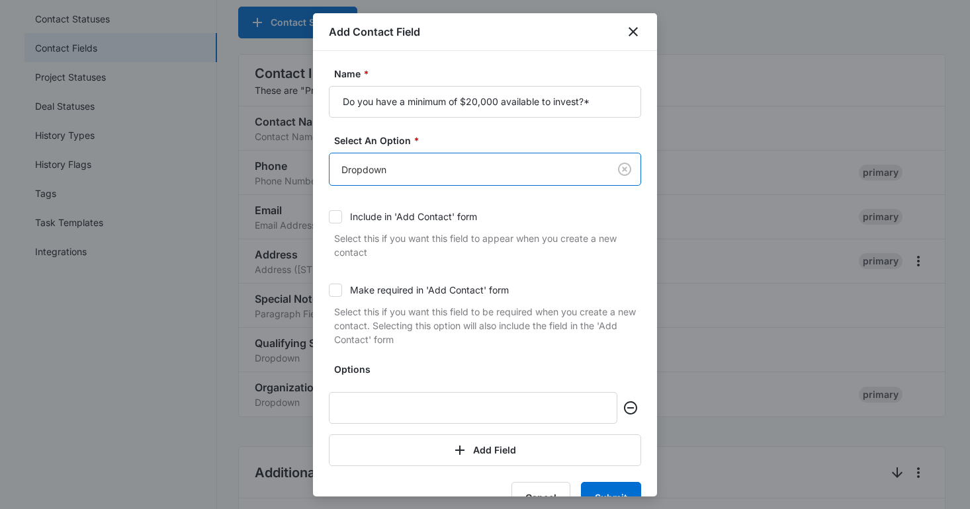
scroll to position [236, 0]
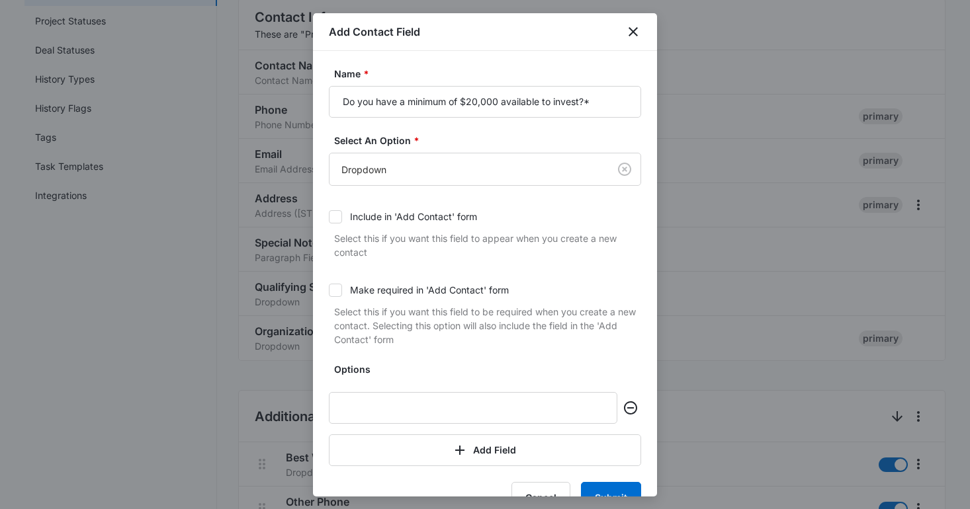
click at [407, 470] on form "Name * Do you have a minimum of $20,000 available to invest?* Select An Option …" at bounding box center [485, 290] width 312 height 447
click at [404, 461] on button "Add Field" at bounding box center [485, 451] width 312 height 32
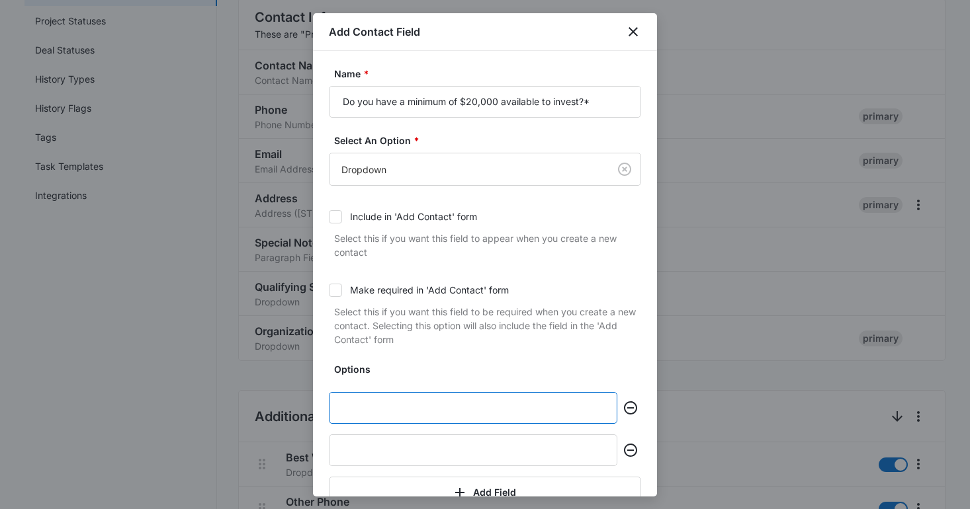
click at [394, 408] on input "text" at bounding box center [473, 408] width 288 height 32
type input "yes"
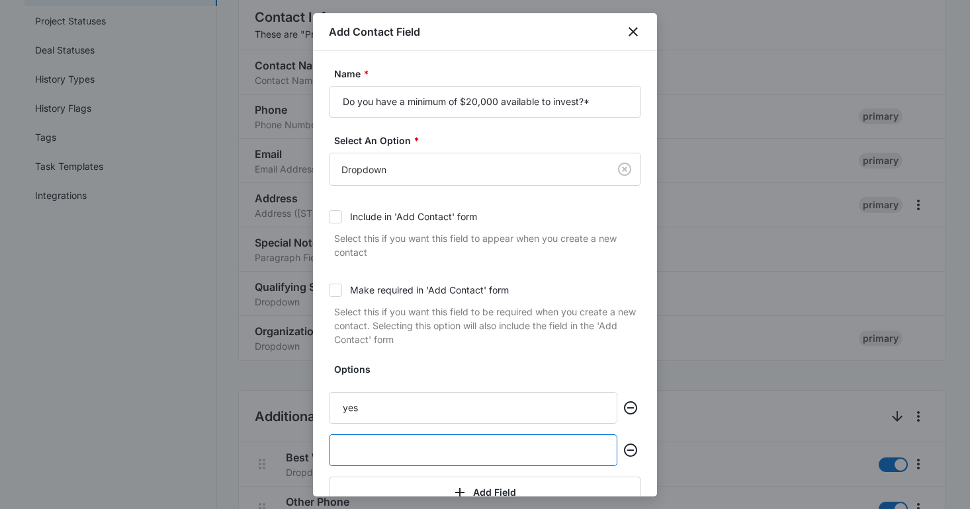
click at [404, 463] on input "text" at bounding box center [473, 451] width 288 height 32
type input "no"
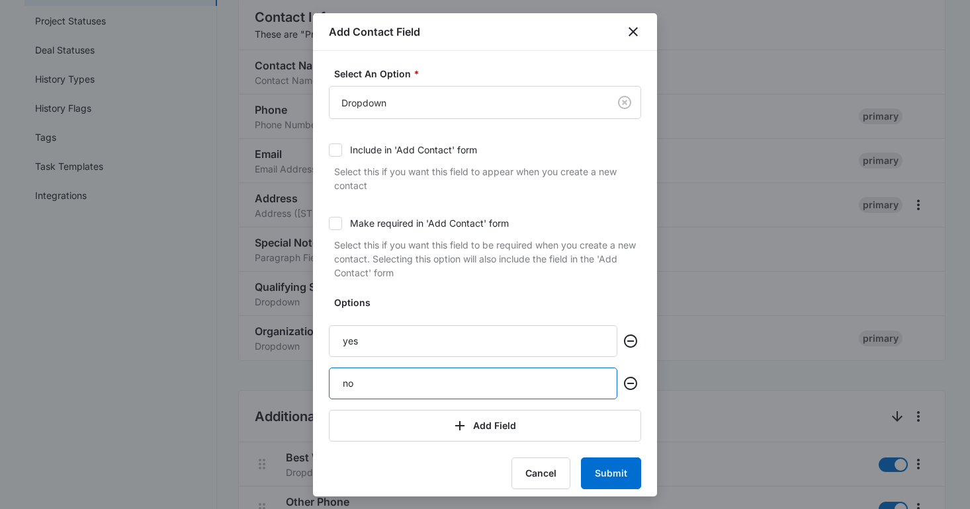
scroll to position [75, 0]
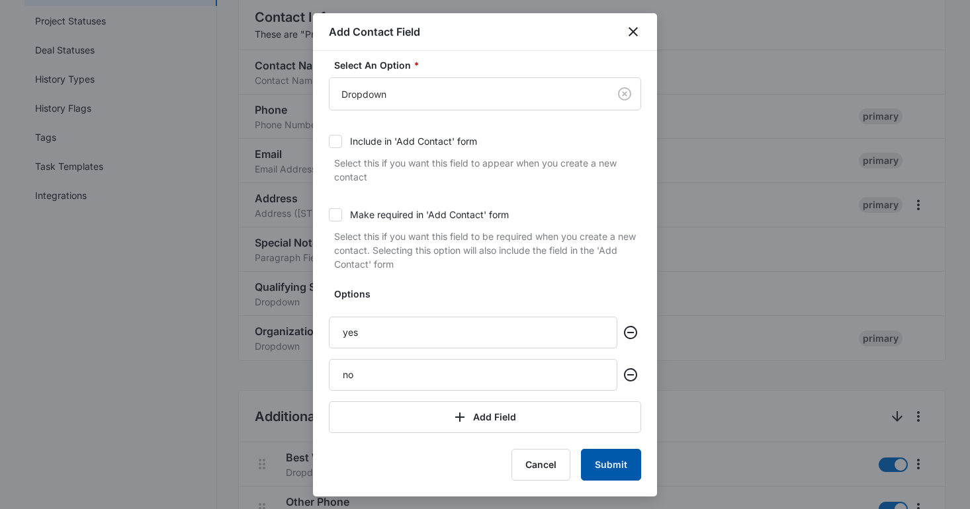
click at [601, 452] on button "Submit" at bounding box center [611, 465] width 60 height 32
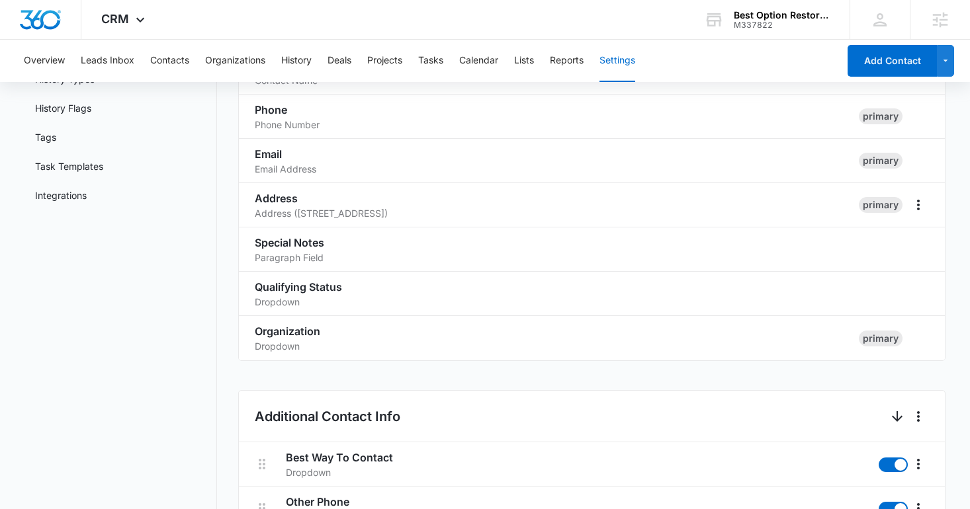
scroll to position [969, 0]
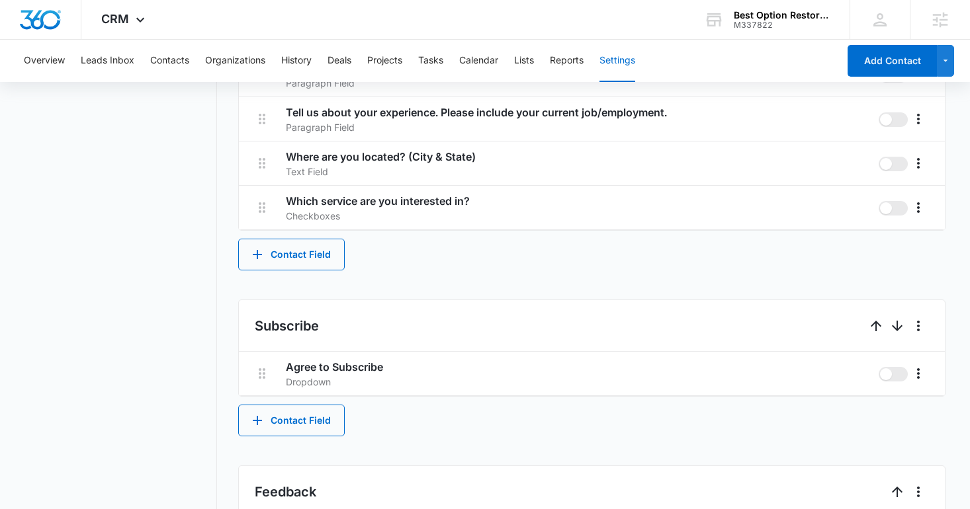
click at [296, 255] on button "Contact Field" at bounding box center [291, 255] width 107 height 32
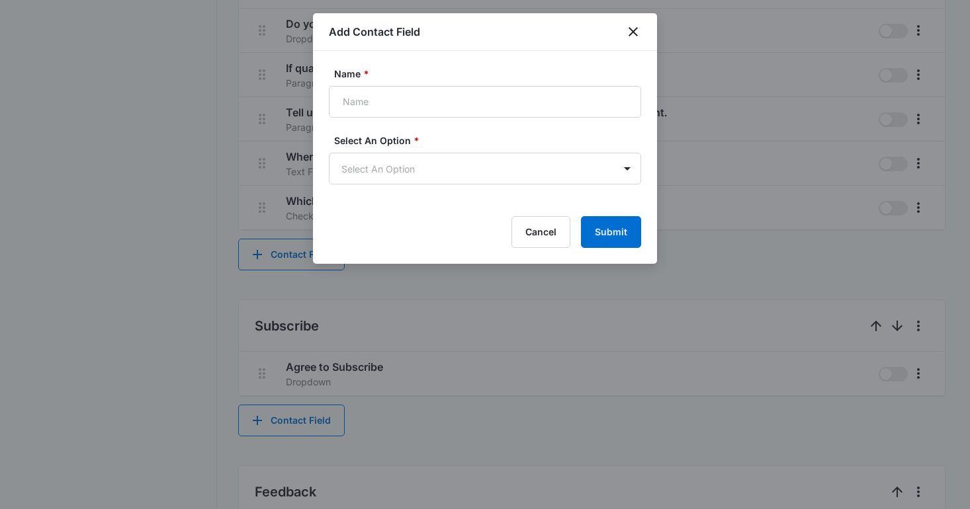
click at [381, 139] on label "Select An Option *" at bounding box center [490, 141] width 312 height 14
click at [369, 107] on input "Name *" at bounding box center [485, 102] width 312 height 32
paste input "Best time for a phone call?*"
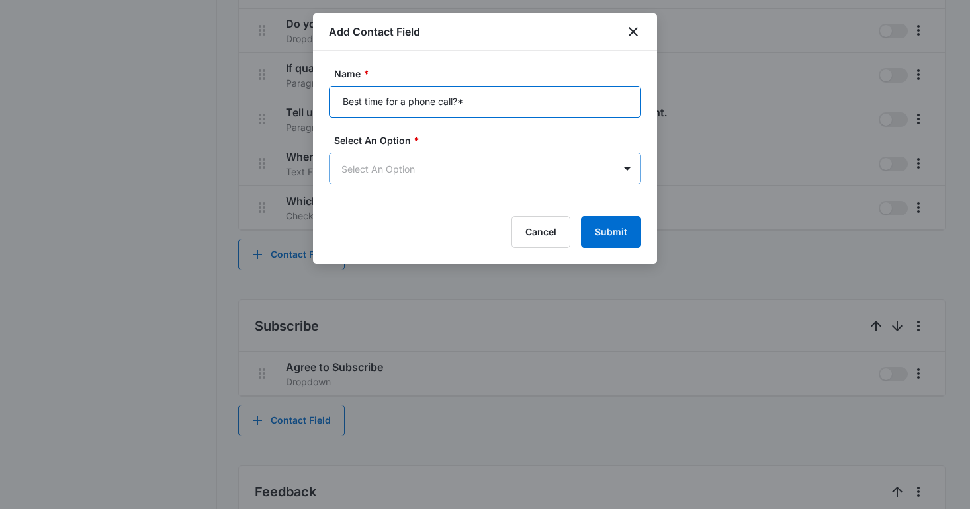
type input "Best time for a phone call?*"
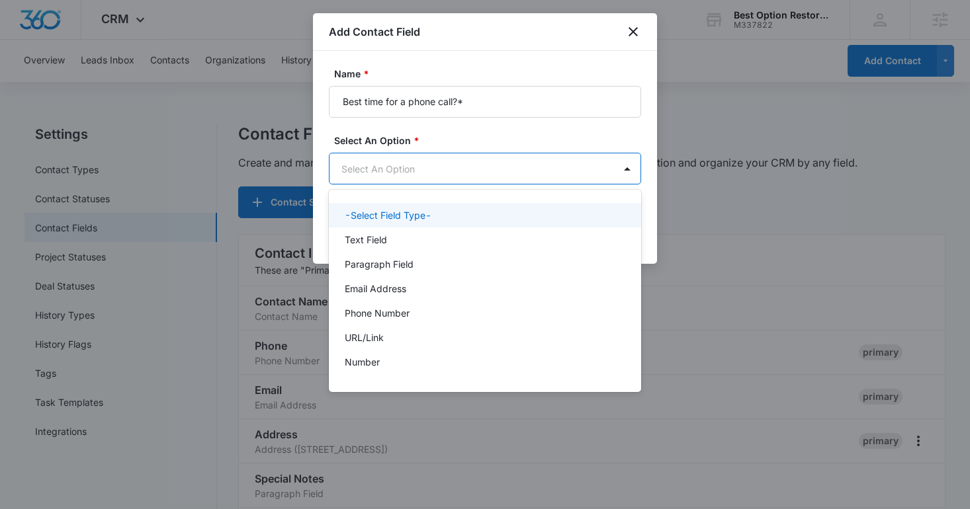
click at [388, 165] on body "CRM Apps Reputation Websites Forms CRM Email Social Shop Content Ads Intelligen…" at bounding box center [485, 254] width 970 height 509
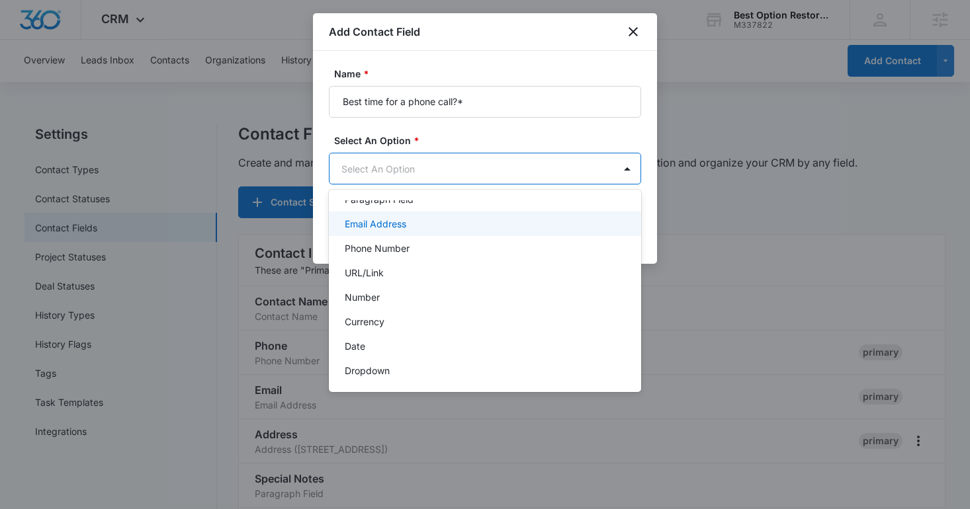
scroll to position [90, 0]
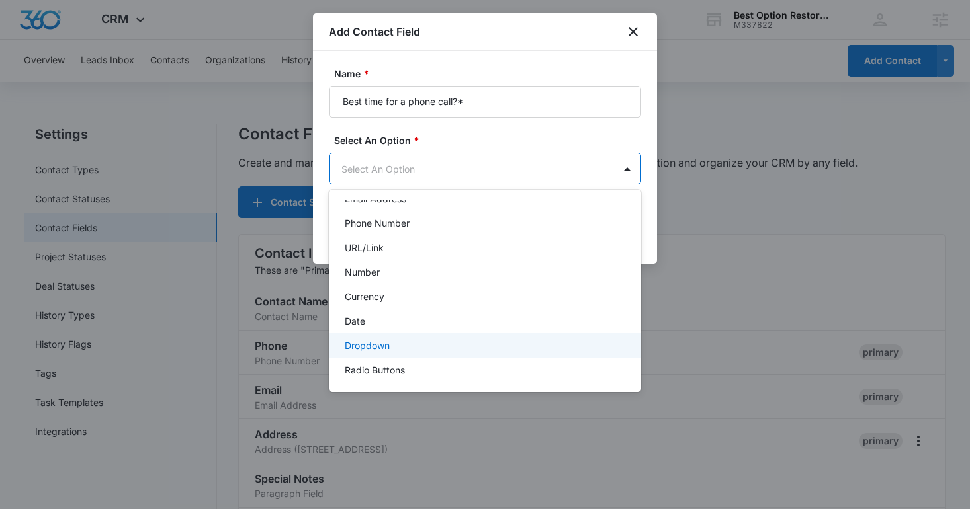
click at [393, 343] on div "Dropdown" at bounding box center [484, 346] width 278 height 14
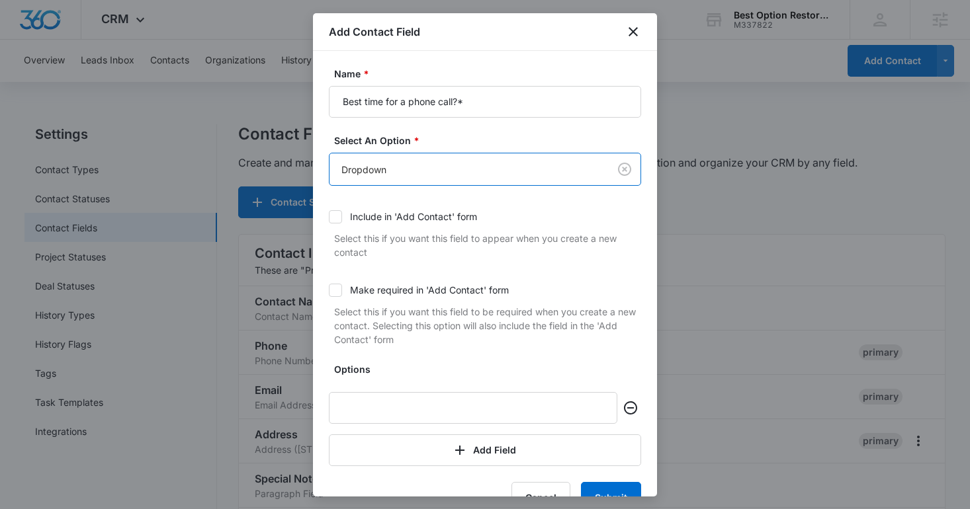
scroll to position [33, 0]
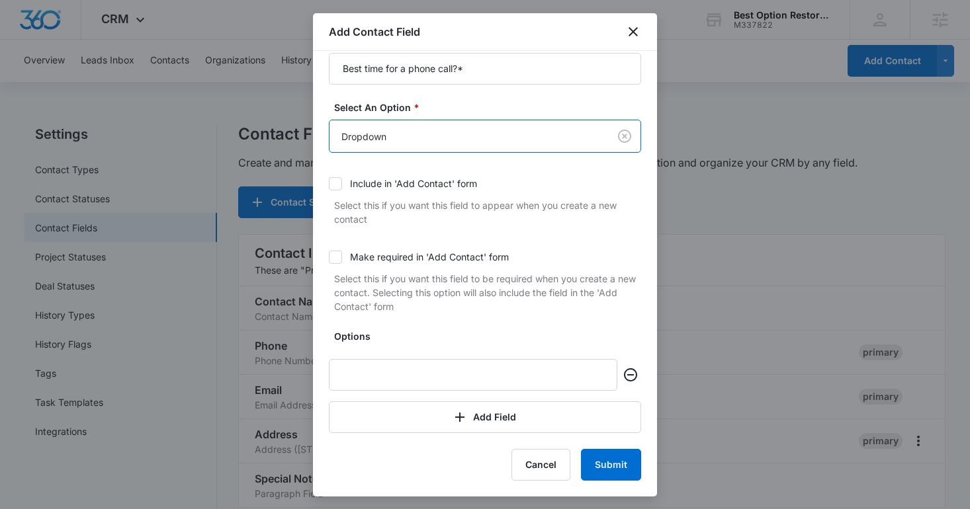
click at [390, 400] on div "Options Add Field" at bounding box center [485, 381] width 312 height 104
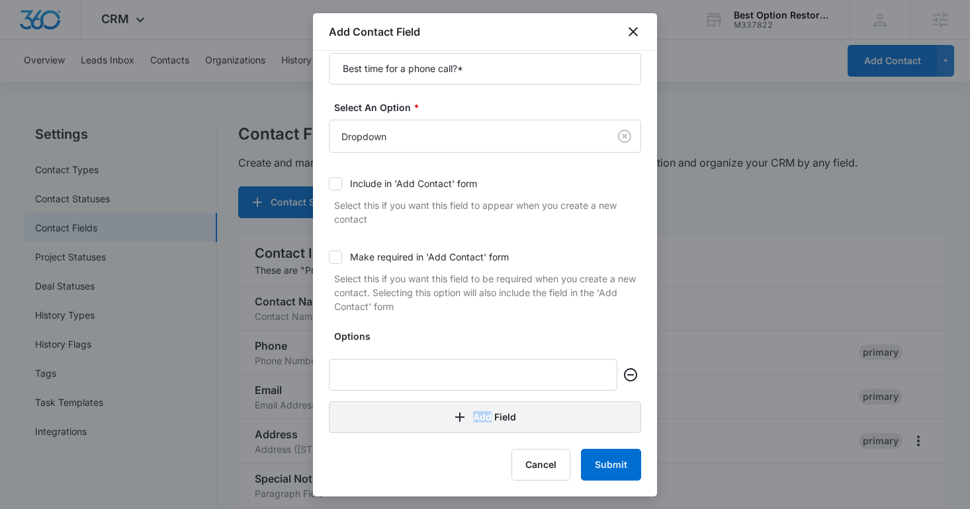
click at [390, 406] on button "Add Field" at bounding box center [485, 418] width 312 height 32
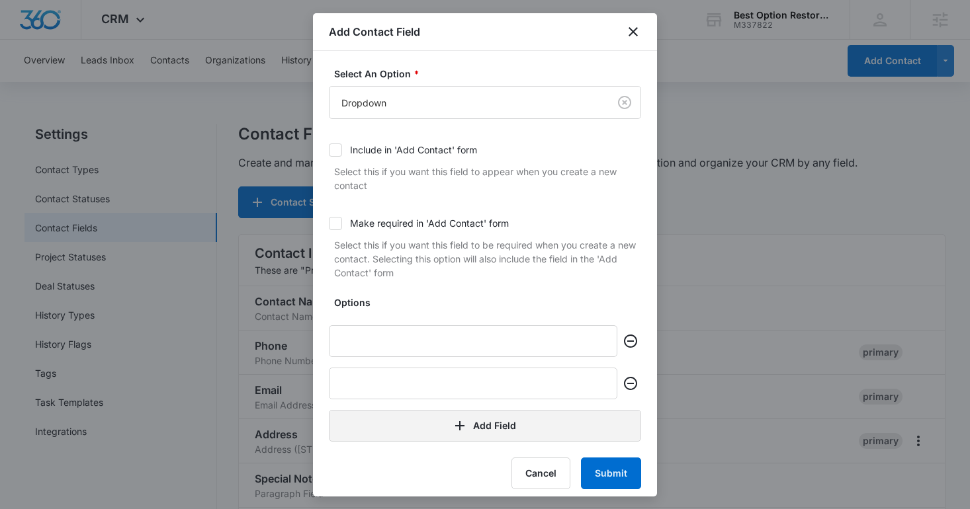
scroll to position [75, 0]
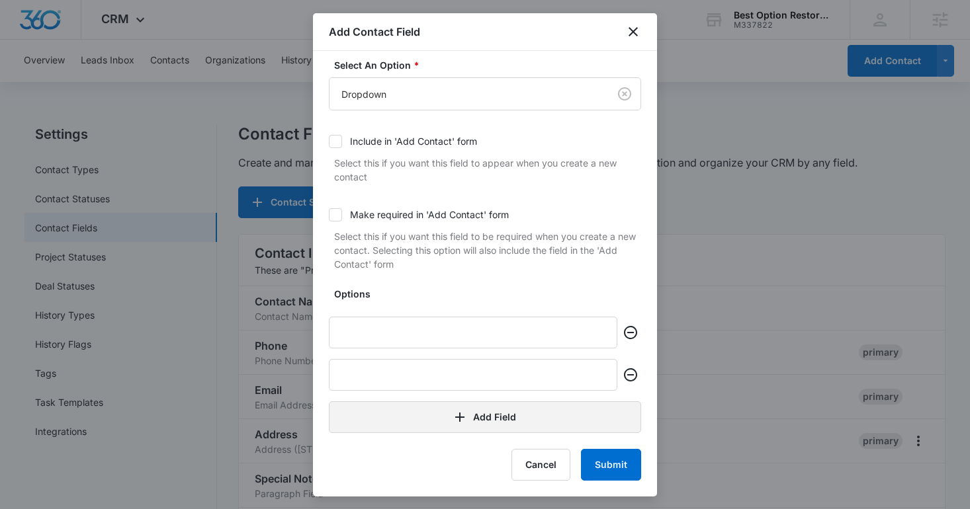
click at [389, 421] on button "Add Field" at bounding box center [485, 418] width 312 height 32
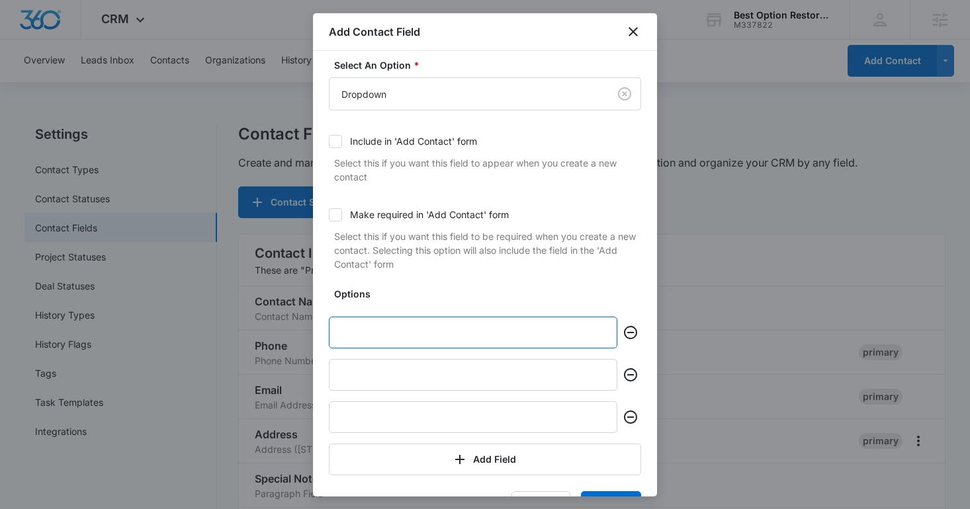
click at [386, 327] on input "text" at bounding box center [473, 333] width 288 height 32
type input "Morning"
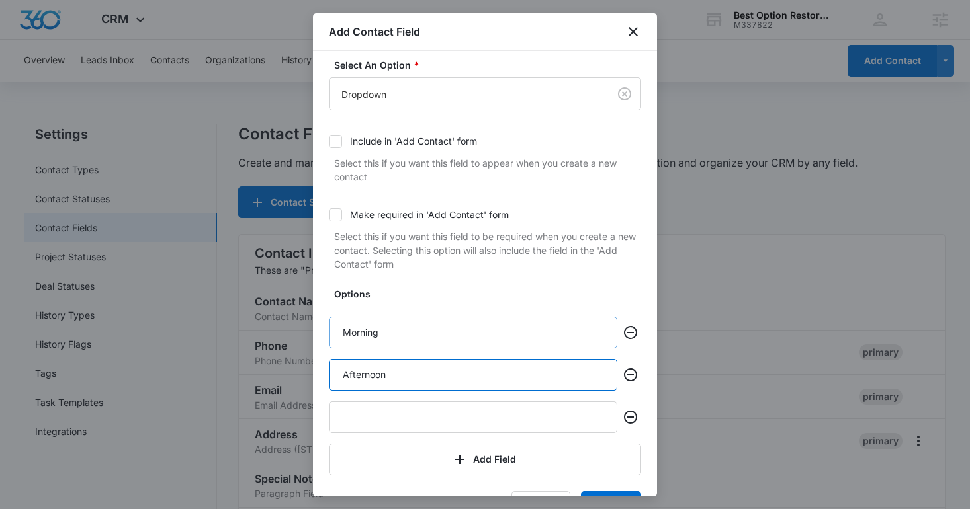
type input "Afternoon"
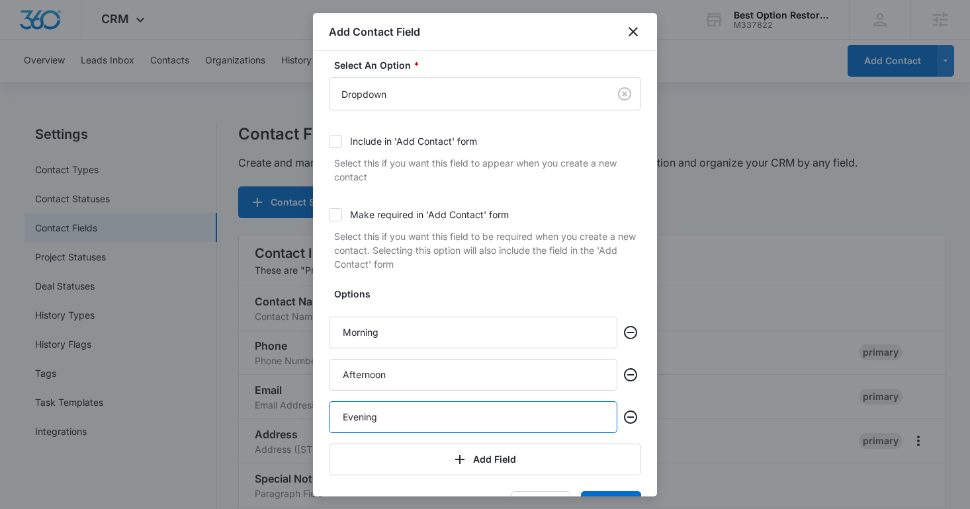
scroll to position [118, 0]
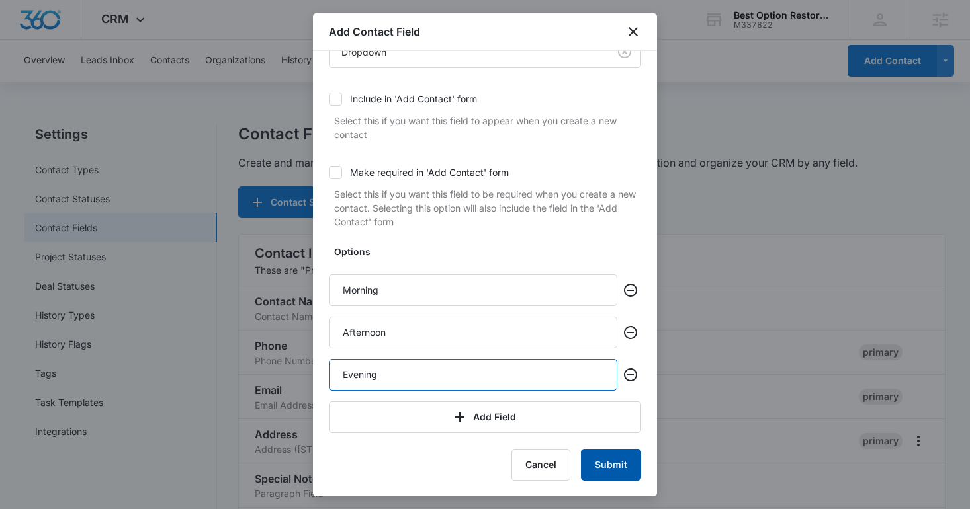
type input "Evening"
click at [616, 472] on button "Submit" at bounding box center [611, 465] width 60 height 32
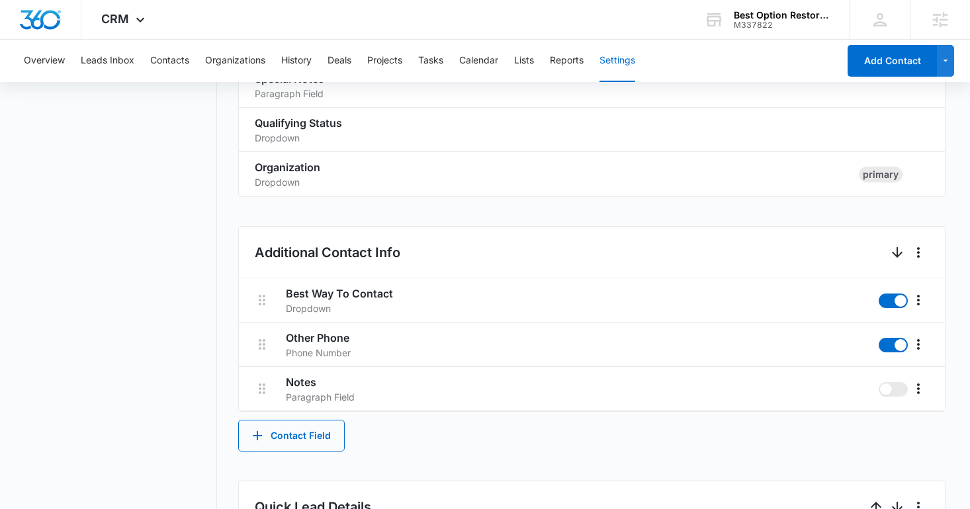
scroll to position [376, 0]
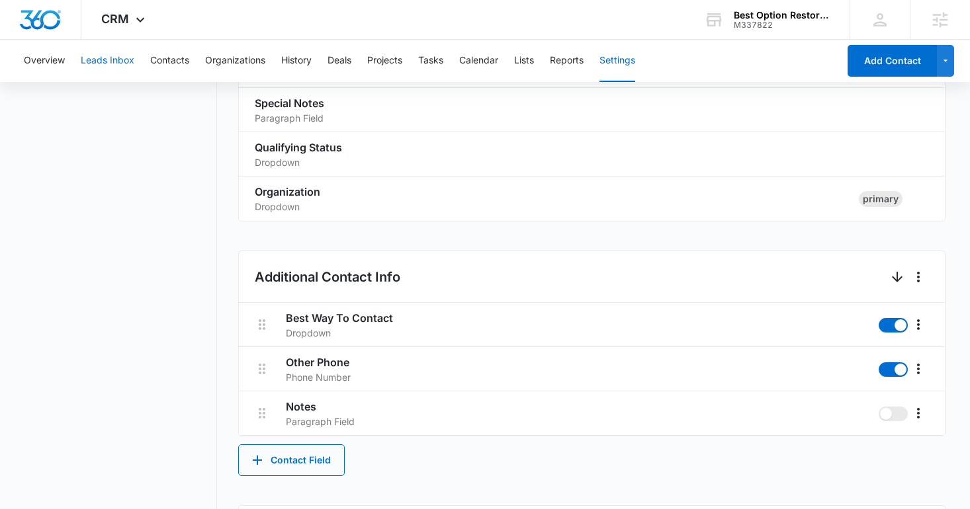
click at [124, 65] on button "Leads Inbox" at bounding box center [108, 61] width 54 height 42
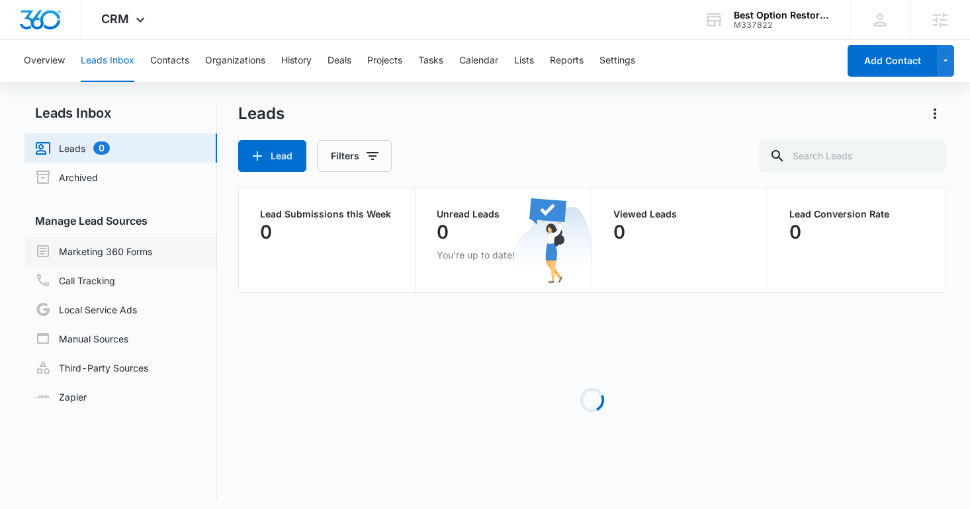
click at [121, 250] on link "Marketing 360 Forms" at bounding box center [93, 251] width 117 height 16
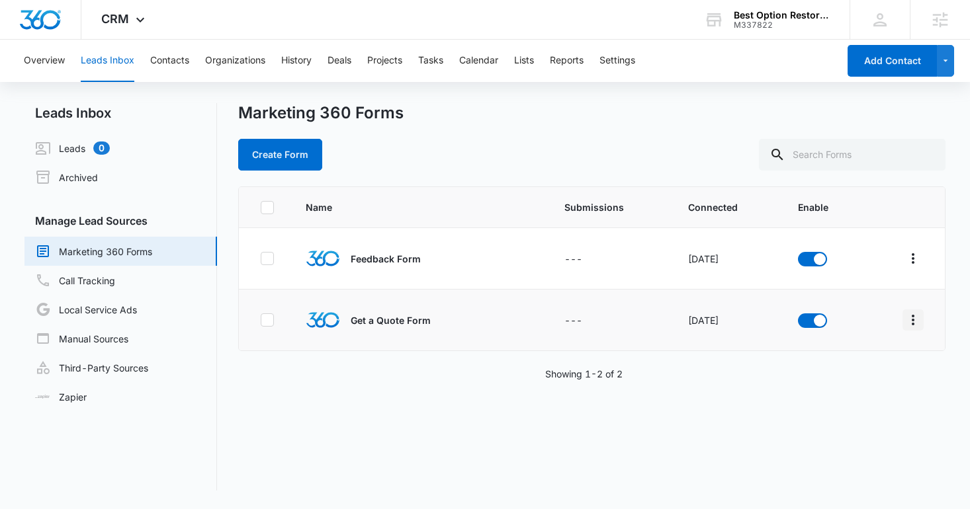
click at [920, 319] on icon "Overflow Menu" at bounding box center [913, 320] width 16 height 16
click at [844, 392] on div "Field Mapping" at bounding box center [854, 396] width 75 height 9
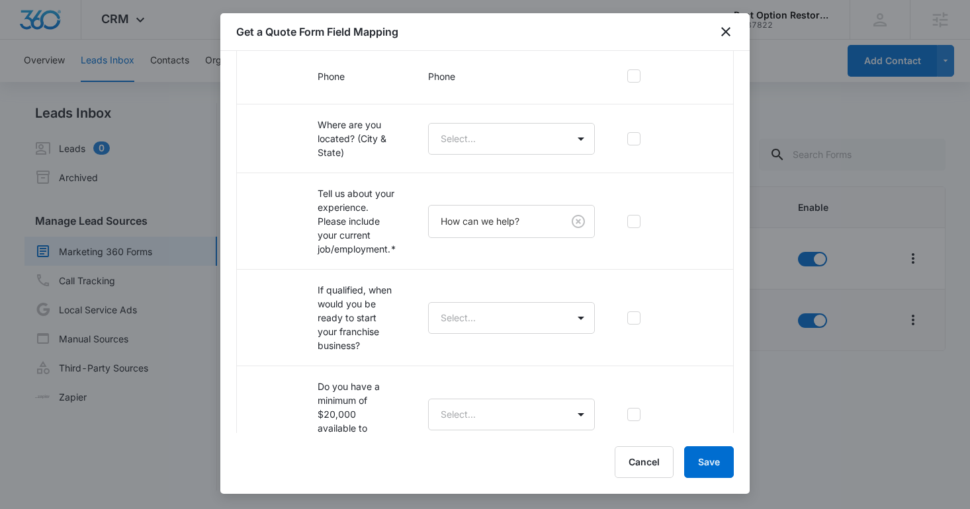
scroll to position [323, 0]
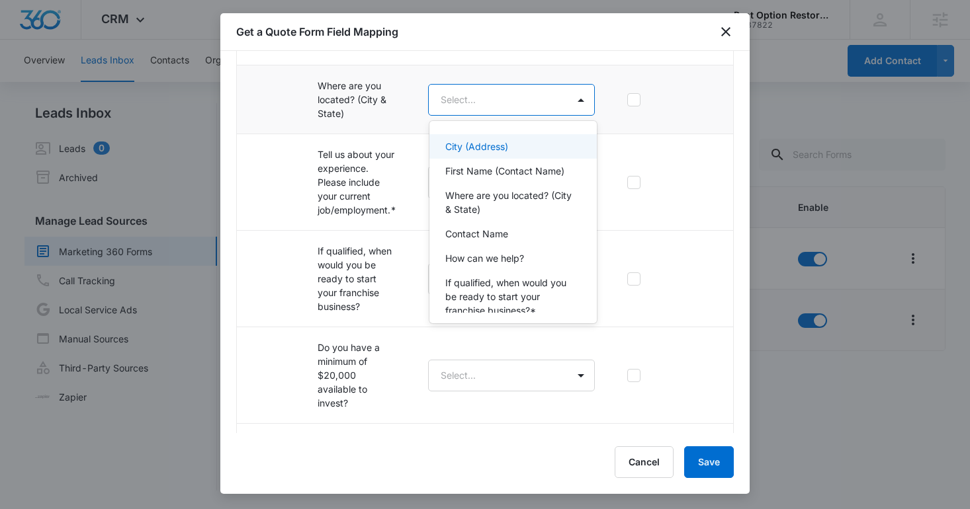
click at [490, 103] on body "CRM Apps Reputation Websites Forms CRM Email Social Shop Content Ads Intelligen…" at bounding box center [485, 254] width 970 height 509
click at [492, 202] on p "Where are you located? (City & State)" at bounding box center [511, 203] width 133 height 28
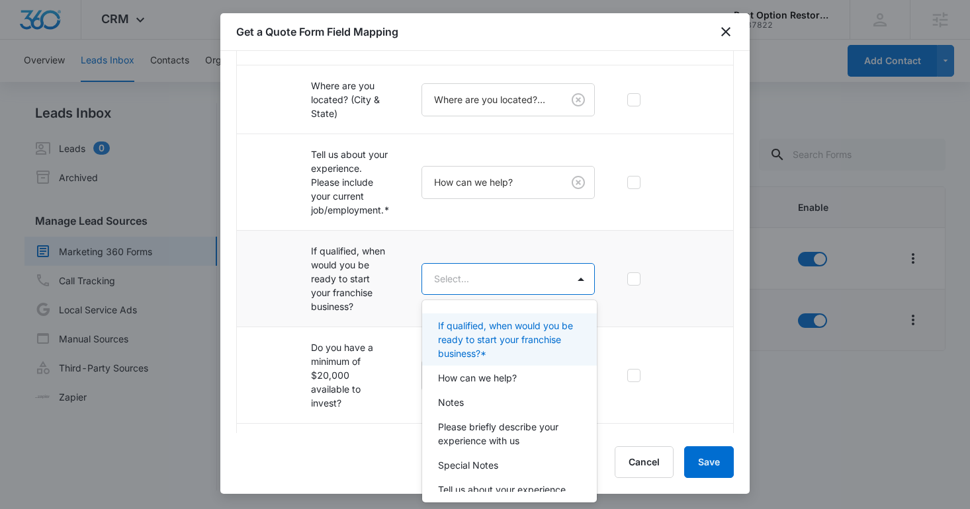
click at [478, 273] on body "CRM Apps Reputation Websites Forms CRM Email Social Shop Content Ads Intelligen…" at bounding box center [485, 254] width 970 height 509
click at [493, 337] on p "If qualified, when would you be ready to start your franchise business?*" at bounding box center [508, 340] width 140 height 42
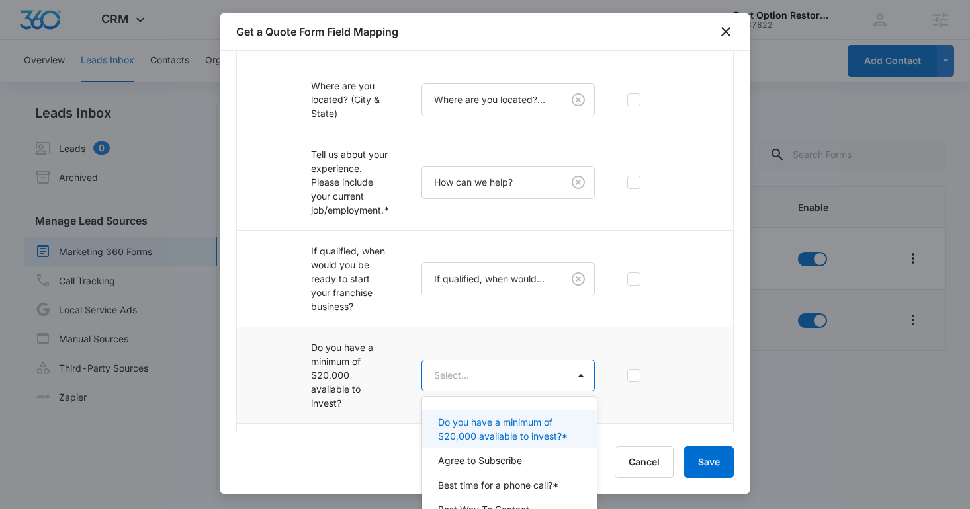
click at [492, 376] on body "CRM Apps Reputation Websites Forms CRM Email Social Shop Content Ads Intelligen…" at bounding box center [485, 254] width 970 height 509
click at [492, 435] on p "Do you have a minimum of $20,000 available to invest?*" at bounding box center [508, 429] width 140 height 28
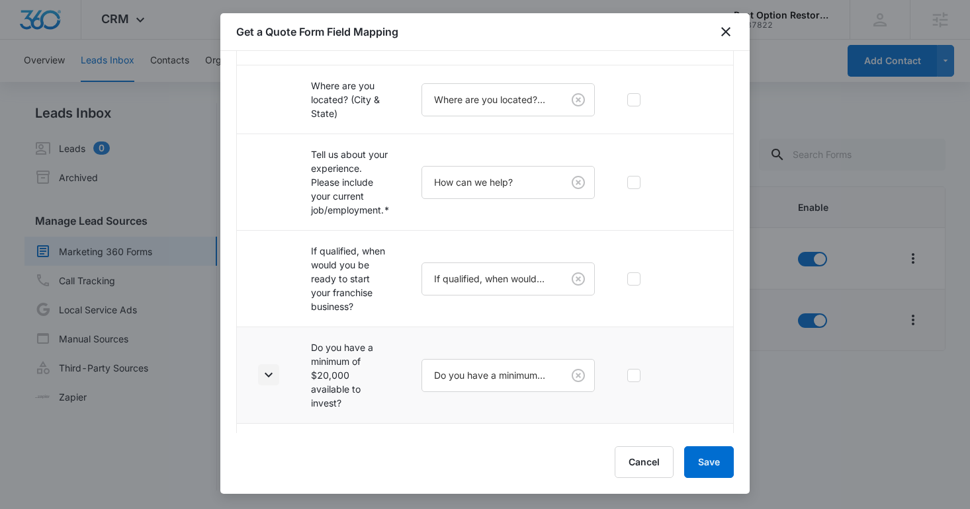
click at [273, 372] on icon "button" at bounding box center [269, 375] width 16 height 16
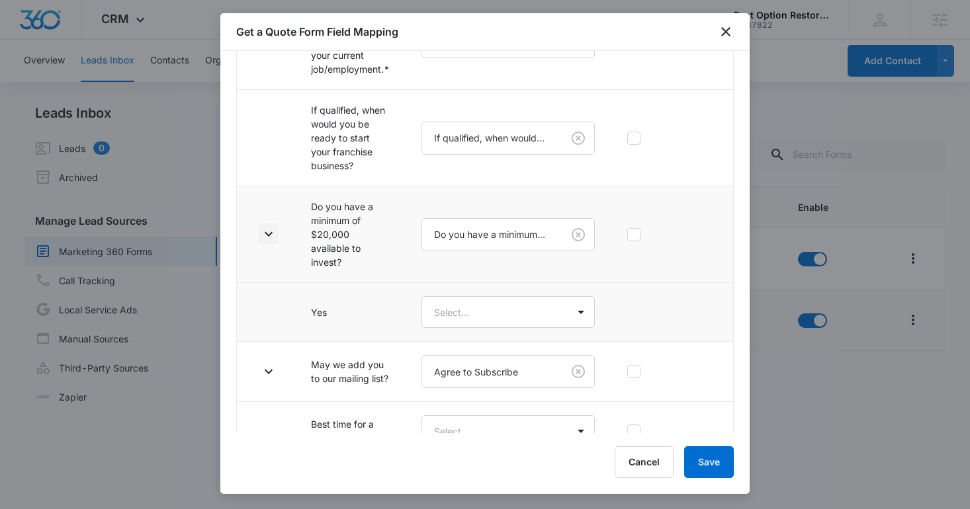
scroll to position [492, 0]
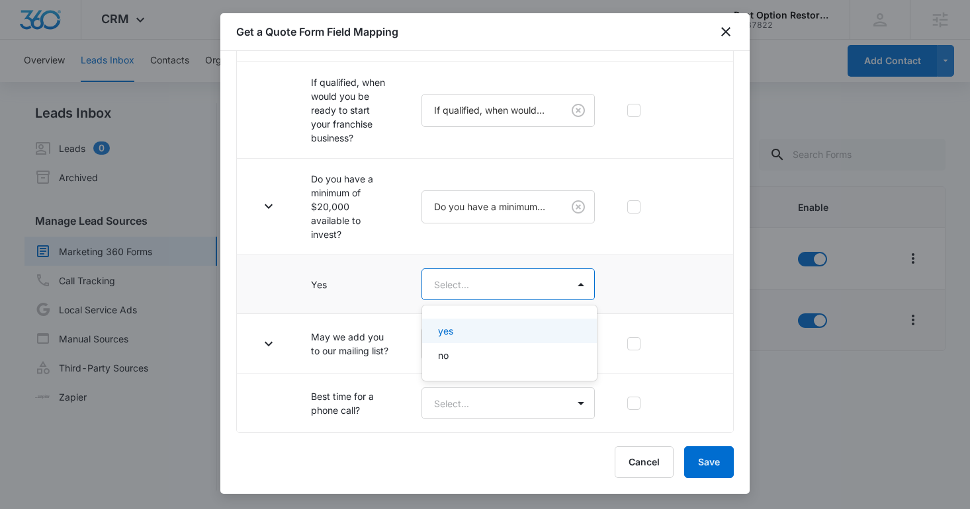
click at [478, 276] on body "CRM Apps Reputation Websites Forms CRM Email Social Shop Content Ads Intelligen…" at bounding box center [485, 254] width 970 height 509
click at [474, 328] on div "yes" at bounding box center [508, 331] width 140 height 14
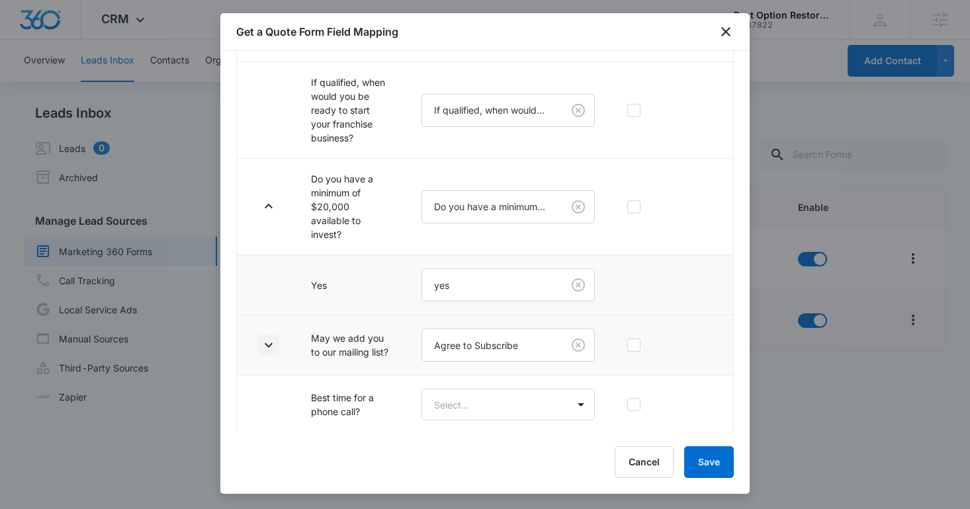
click at [269, 345] on icon "button" at bounding box center [269, 345] width 8 height 5
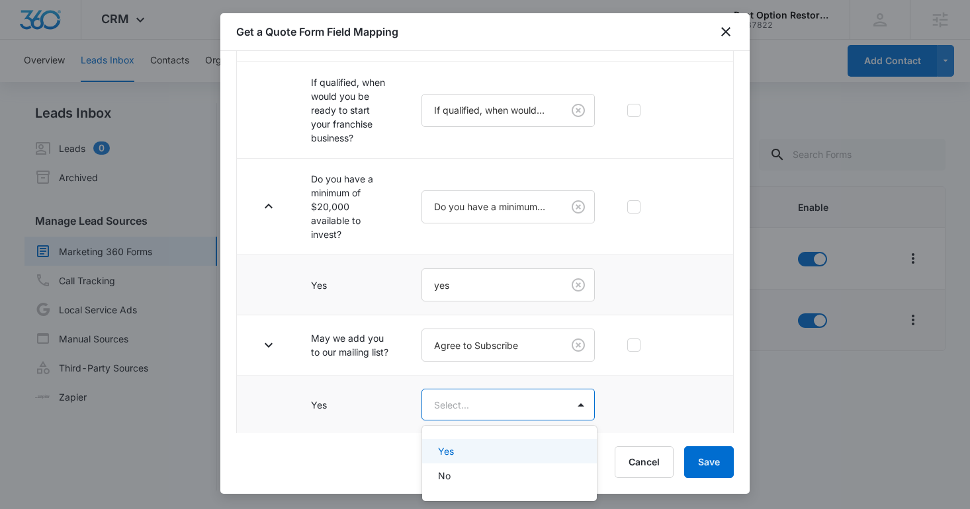
click at [488, 400] on body "CRM Apps Reputation Websites Forms CRM Email Social Shop Content Ads Intelligen…" at bounding box center [485, 254] width 970 height 509
click at [471, 442] on div "Yes" at bounding box center [509, 451] width 175 height 24
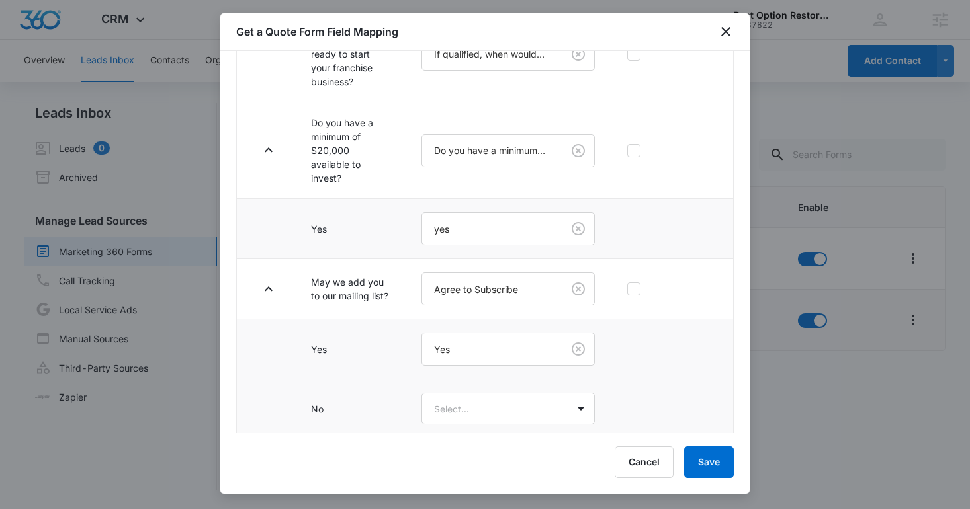
scroll to position [613, 0]
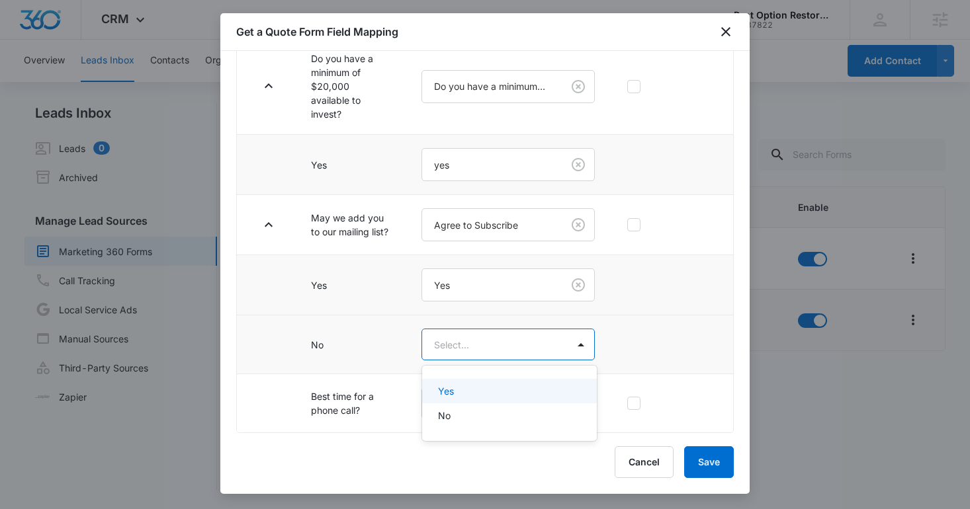
click at [447, 337] on body "CRM Apps Reputation Websites Forms CRM Email Social Shop Content Ads Intelligen…" at bounding box center [485, 254] width 970 height 509
click at [452, 419] on div "No" at bounding box center [508, 416] width 140 height 14
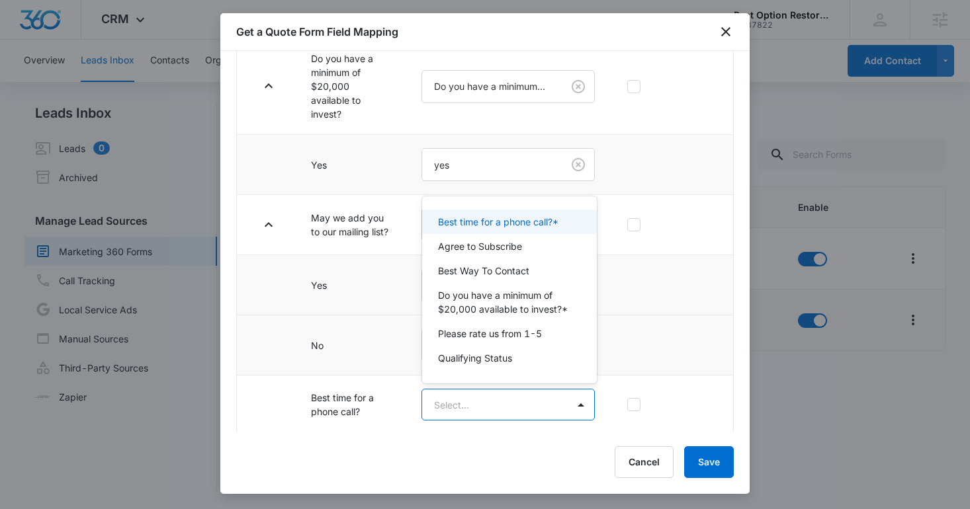
click at [452, 419] on body "CRM Apps Reputation Websites Forms CRM Email Social Shop Content Ads Intelligen…" at bounding box center [485, 254] width 970 height 509
click at [472, 218] on p "Best time for a phone call?*" at bounding box center [498, 222] width 120 height 14
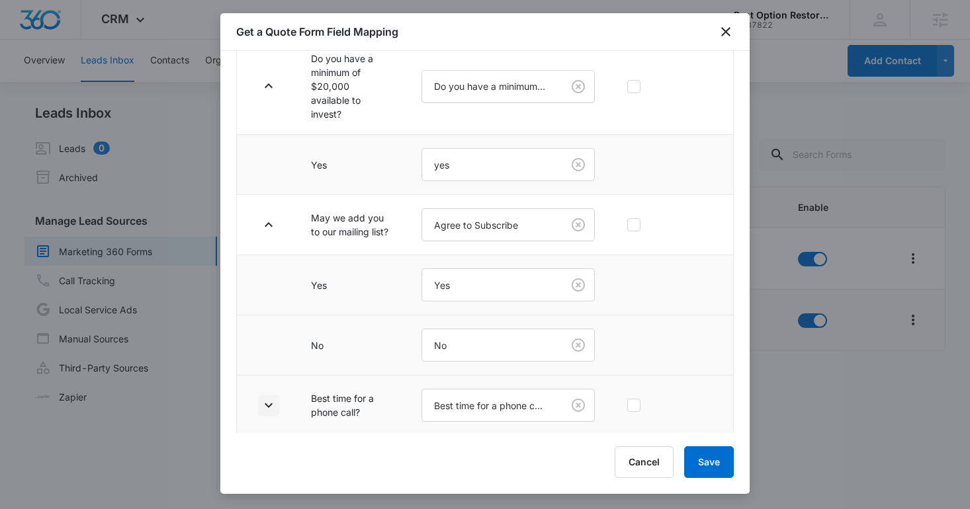
click at [261, 407] on icon "button" at bounding box center [269, 406] width 16 height 16
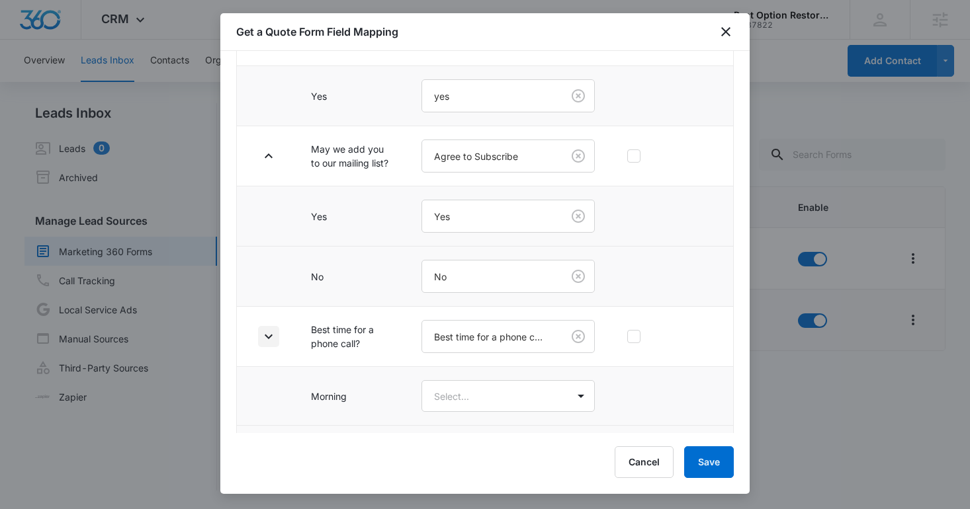
scroll to position [792, 0]
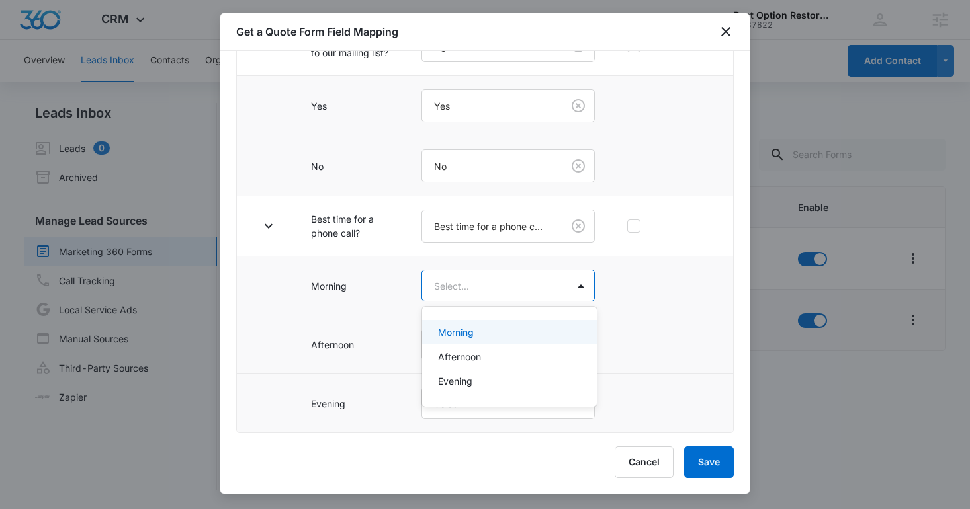
click at [442, 295] on body "CRM Apps Reputation Websites Forms CRM Email Social Shop Content Ads Intelligen…" at bounding box center [485, 254] width 970 height 509
click at [468, 335] on p "Morning" at bounding box center [456, 332] width 36 height 14
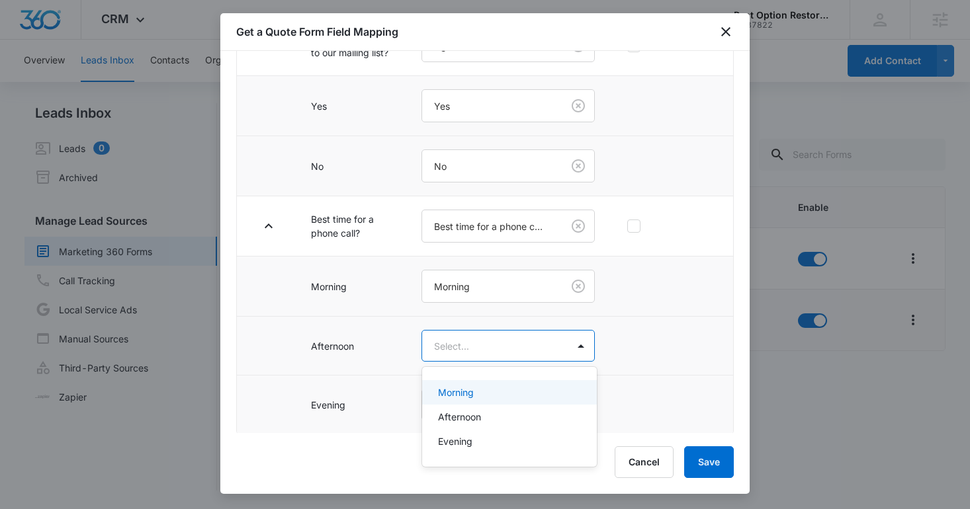
click at [468, 353] on body "CRM Apps Reputation Websites Forms CRM Email Social Shop Content Ads Intelligen…" at bounding box center [485, 254] width 970 height 509
click at [466, 417] on p "Afternoon" at bounding box center [459, 417] width 43 height 14
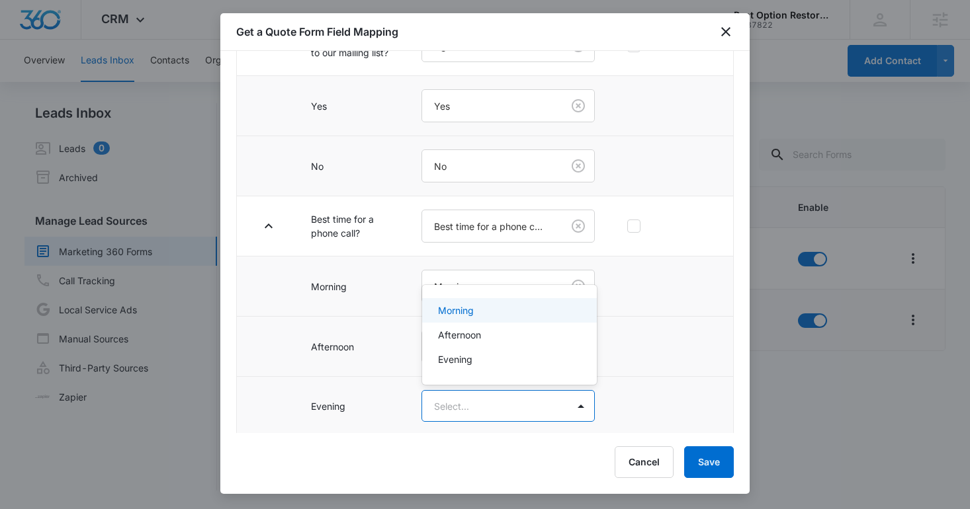
click at [466, 417] on body "CRM Apps Reputation Websites Forms CRM Email Social Shop Content Ads Intelligen…" at bounding box center [485, 254] width 970 height 509
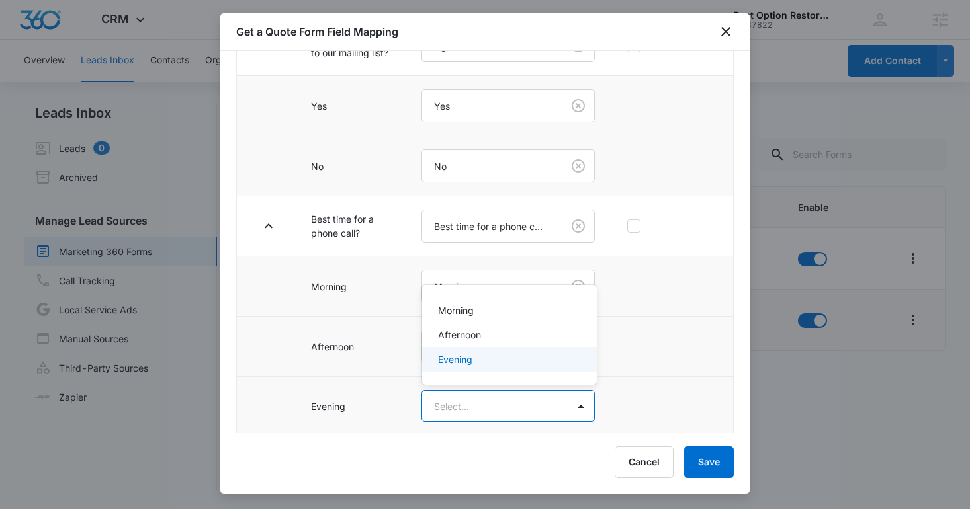
click at [451, 355] on p "Evening" at bounding box center [455, 360] width 34 height 14
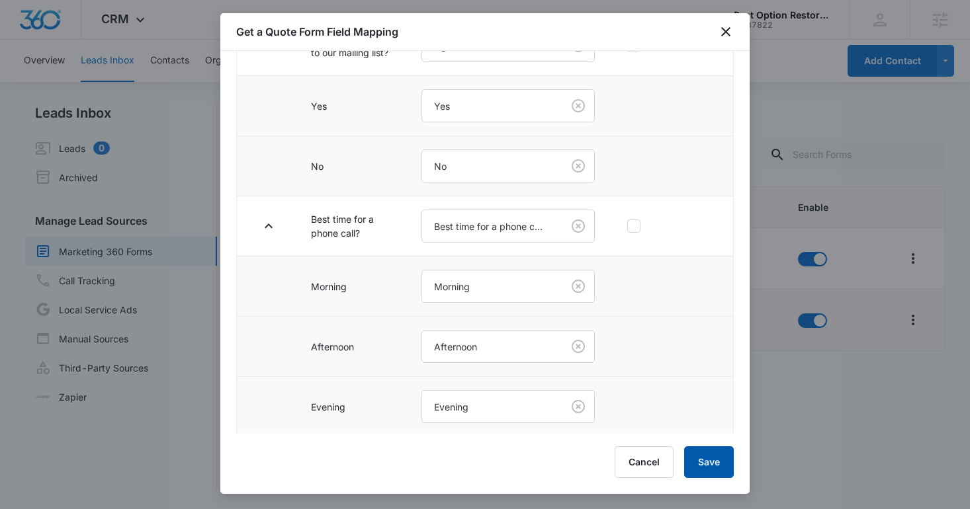
click at [711, 456] on button "Save" at bounding box center [709, 463] width 50 height 32
